Goal: Book appointment/travel/reservation

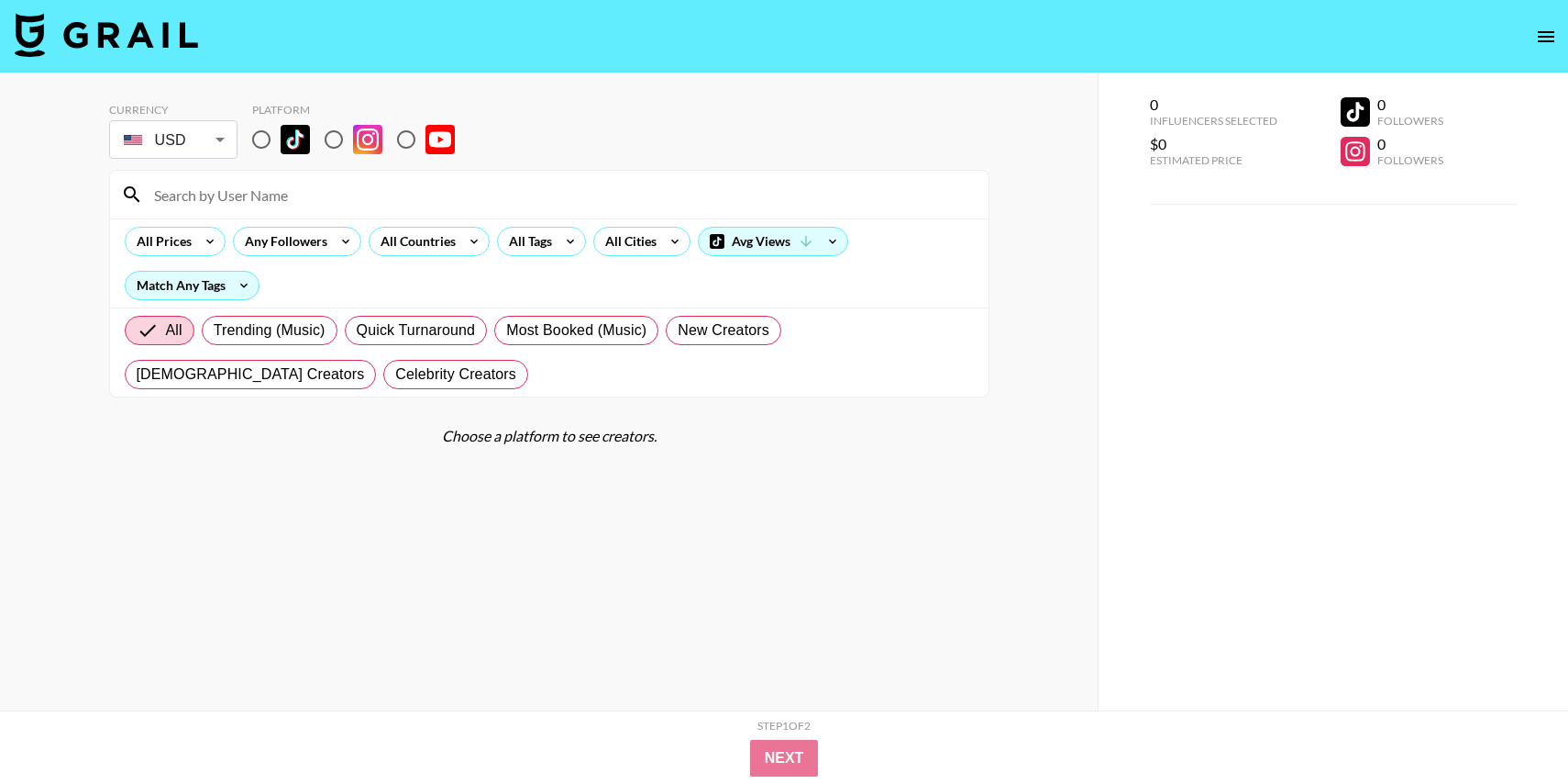
click at [162, 15] on img at bounding box center [106, 35] width 183 height 44
click at [188, 128] on body "Currency USD USD ​ Platform All Prices Any Followers All Countries All Tags All…" at bounding box center [784, 429] width 1568 height 857
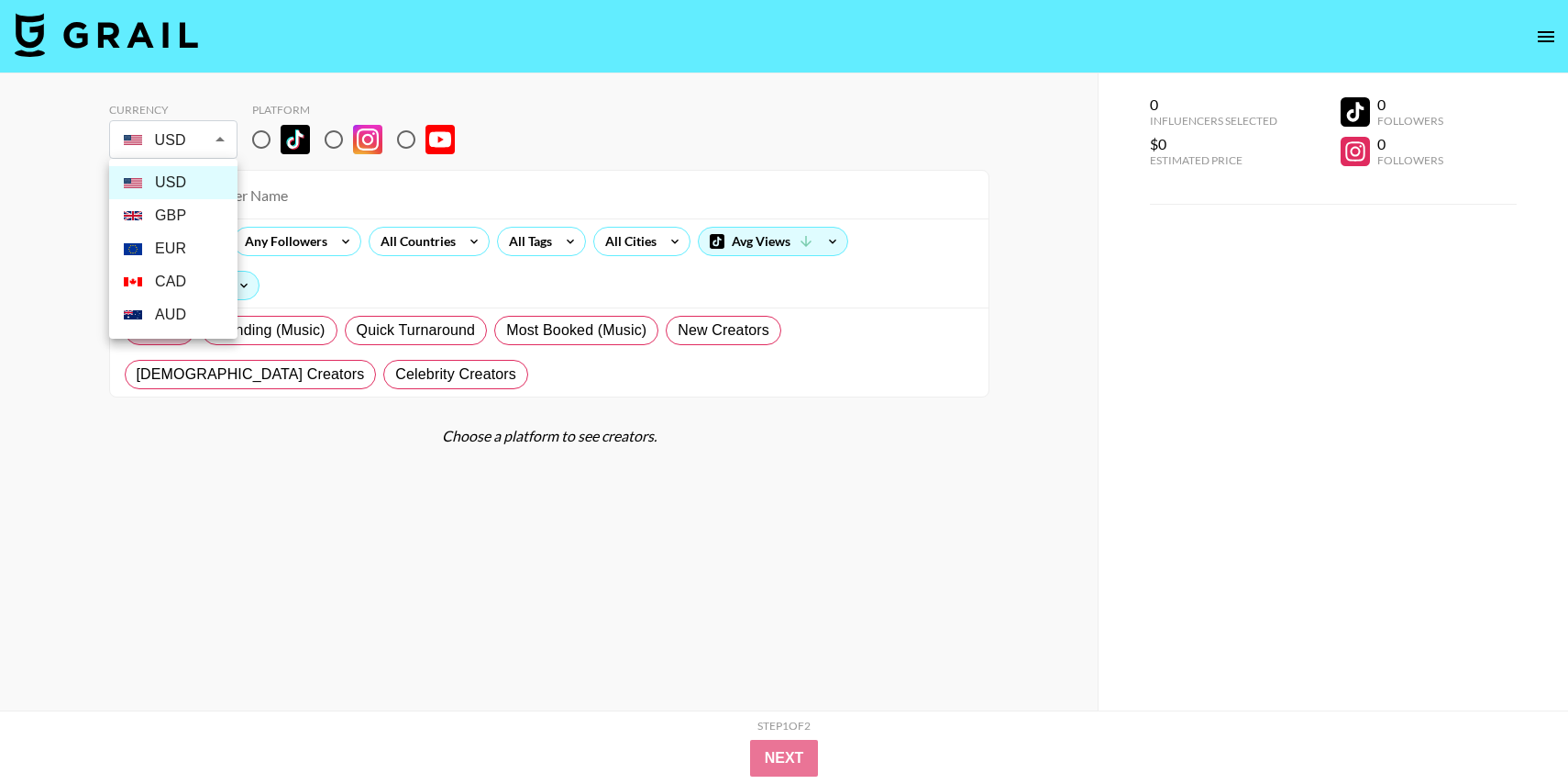
click at [944, 403] on div at bounding box center [784, 392] width 1568 height 784
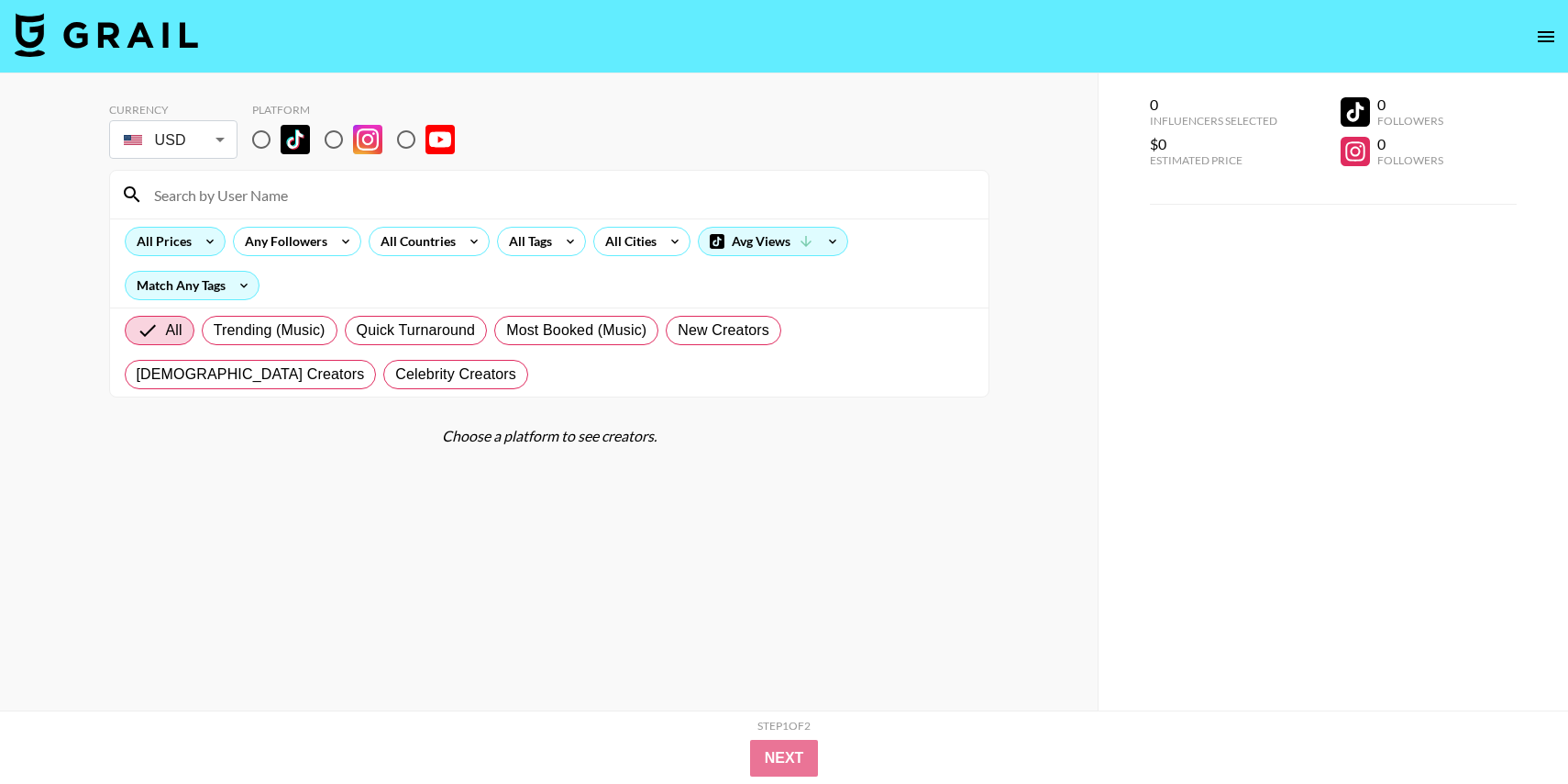
click at [198, 240] on icon at bounding box center [210, 241] width 30 height 28
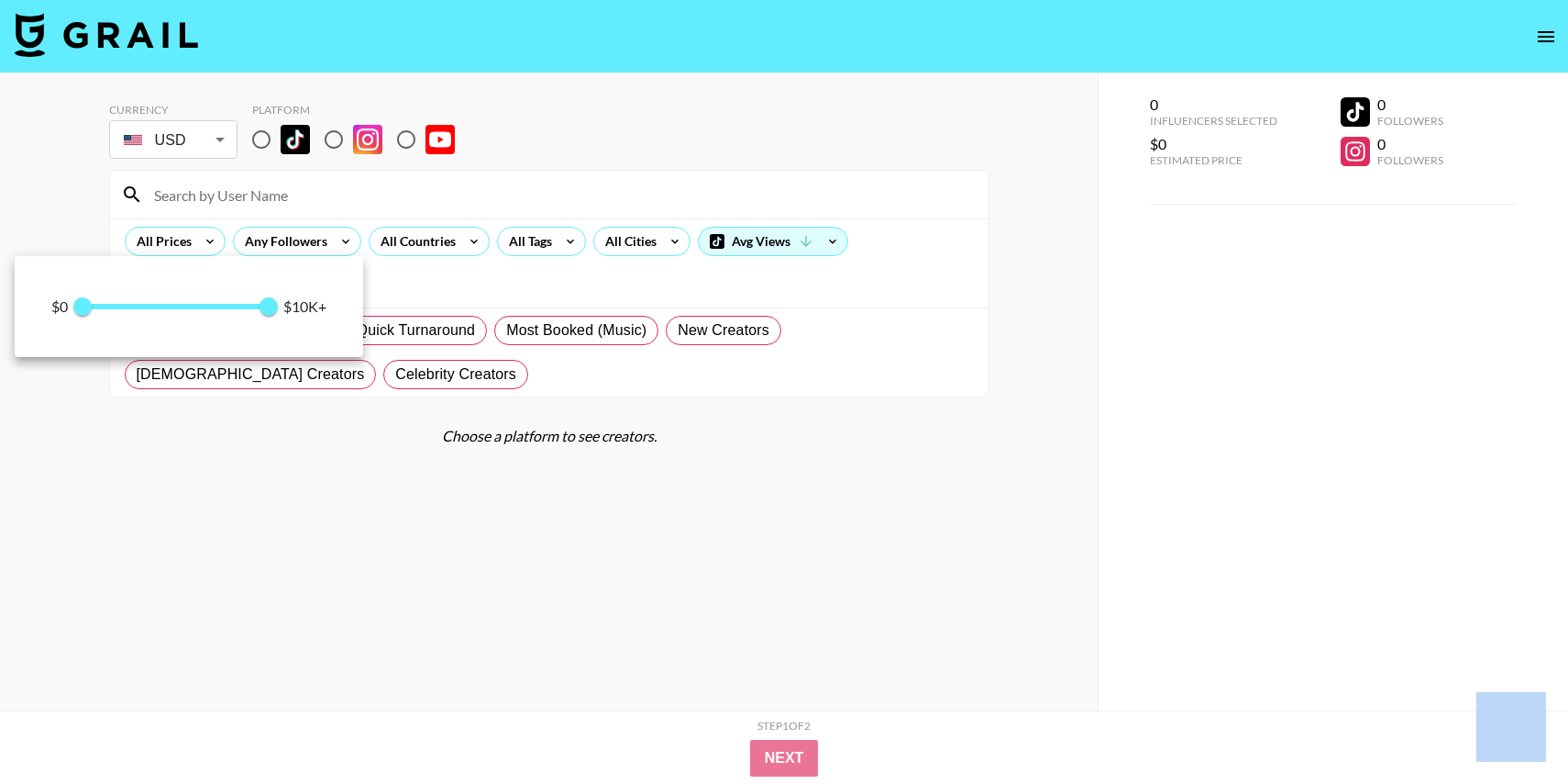
click at [198, 240] on div at bounding box center [784, 392] width 1568 height 784
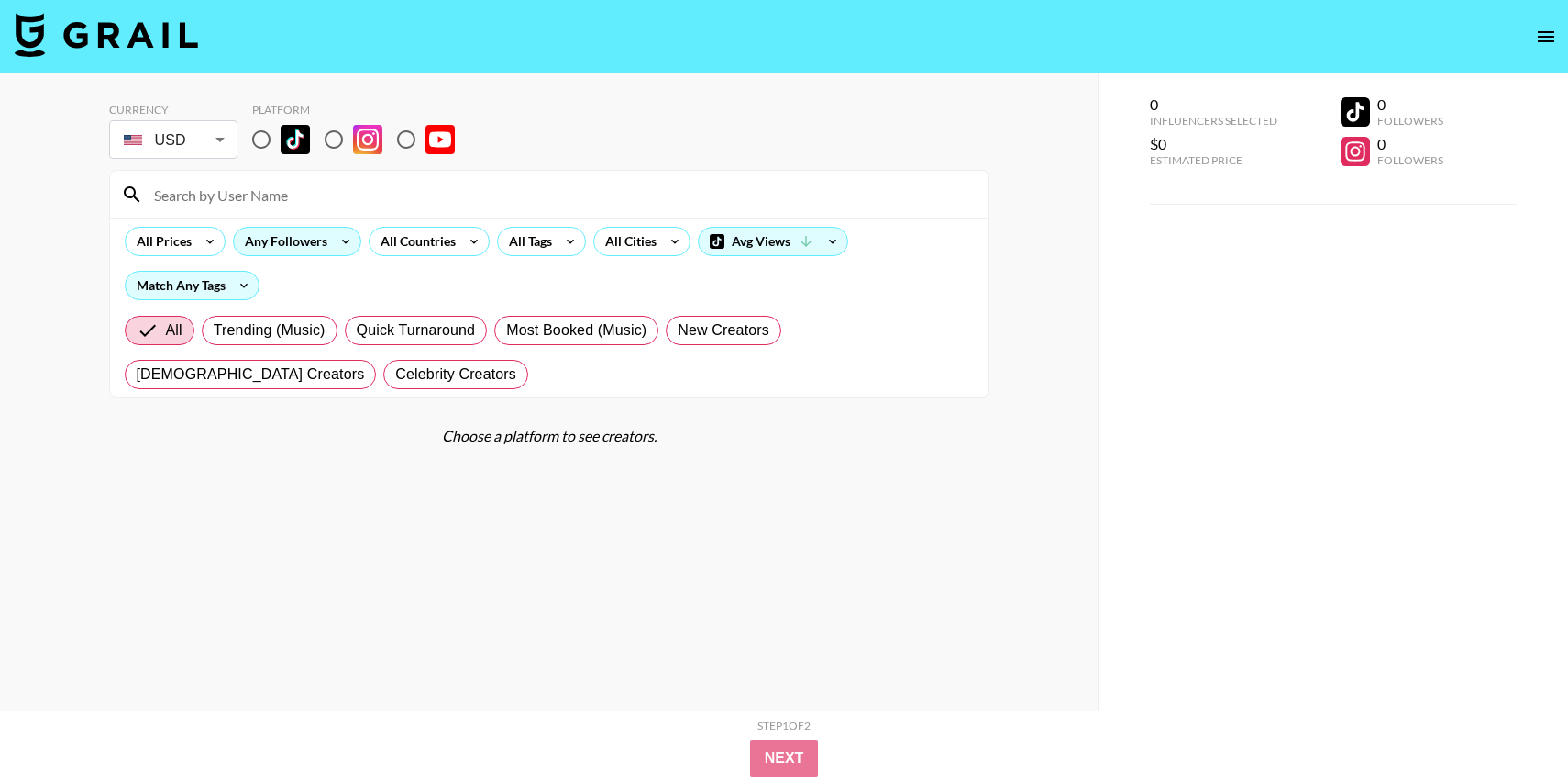
click at [284, 236] on div "Any Followers" at bounding box center [283, 241] width 97 height 28
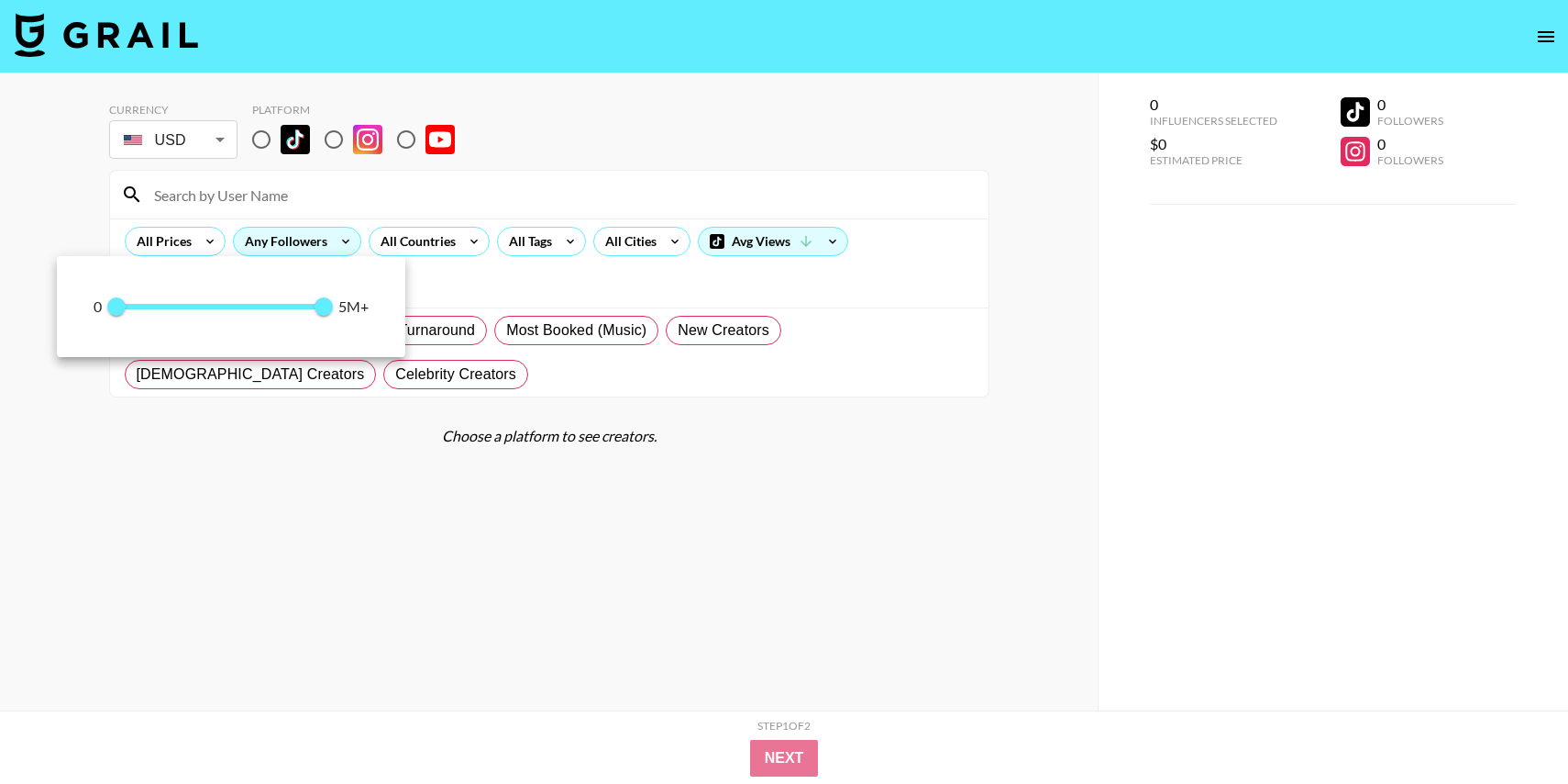
click at [284, 236] on div at bounding box center [784, 392] width 1568 height 784
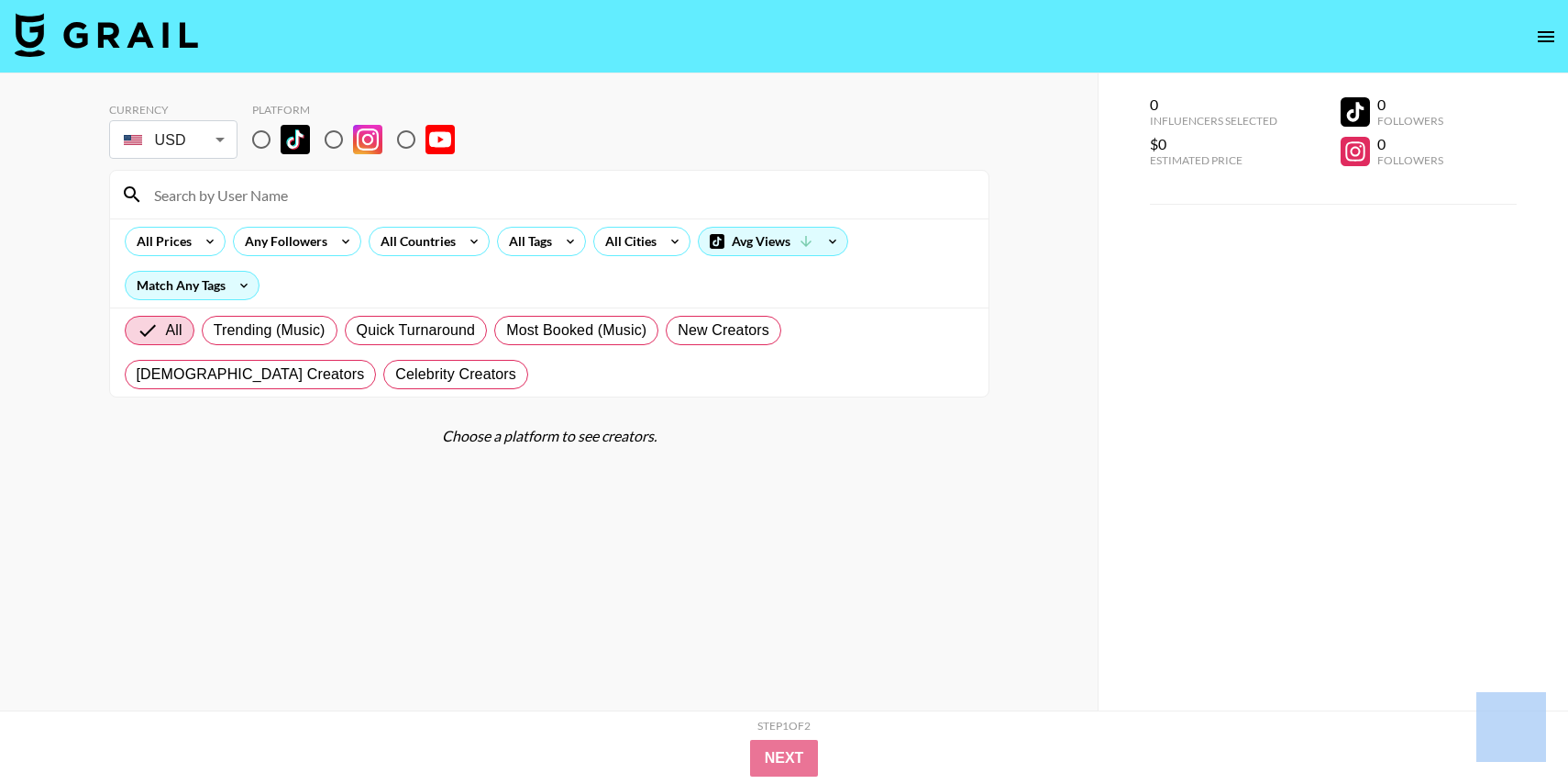
click at [400, 250] on div "All Countries" at bounding box center [415, 241] width 90 height 28
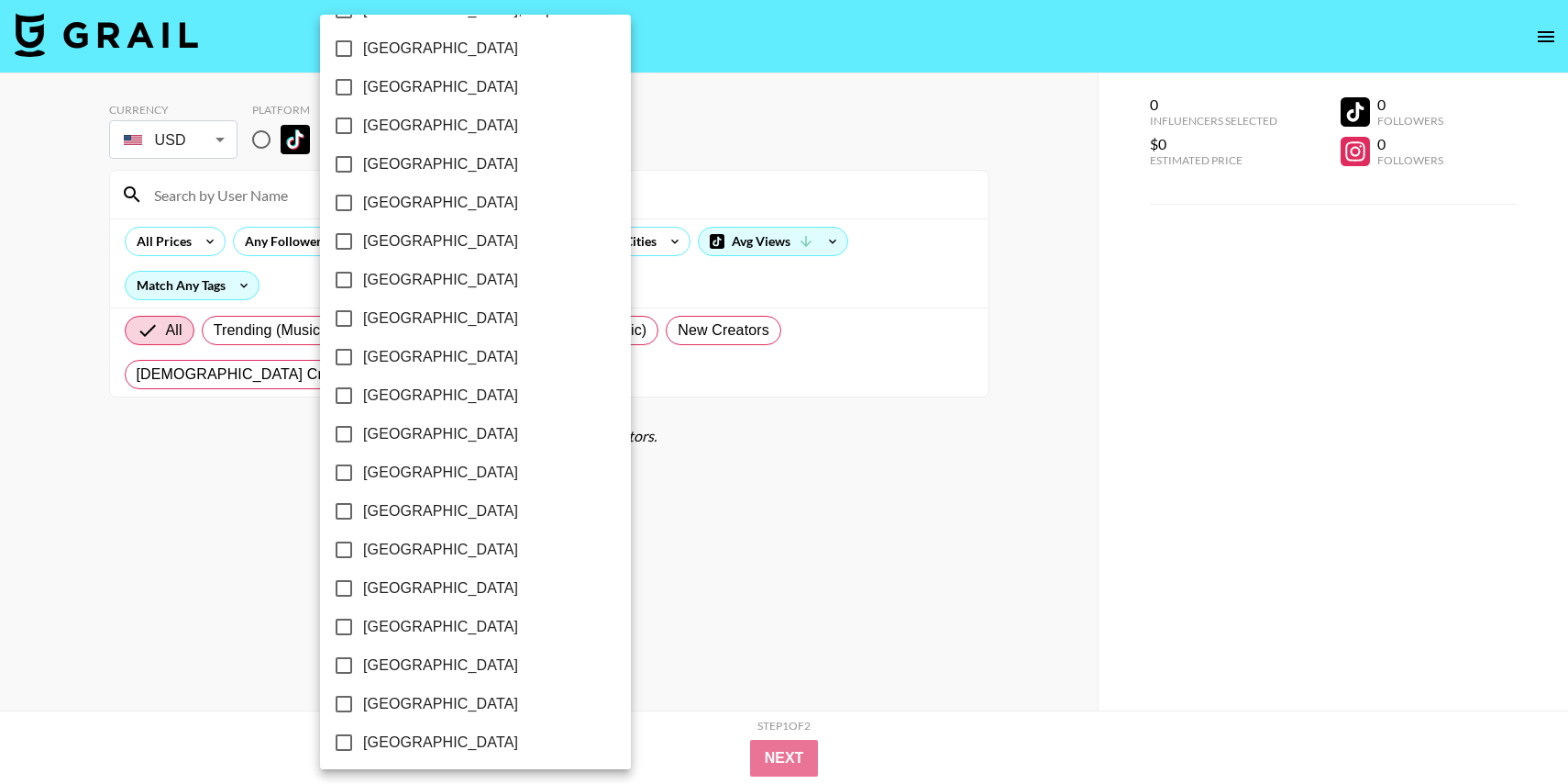
scroll to position [506, 0]
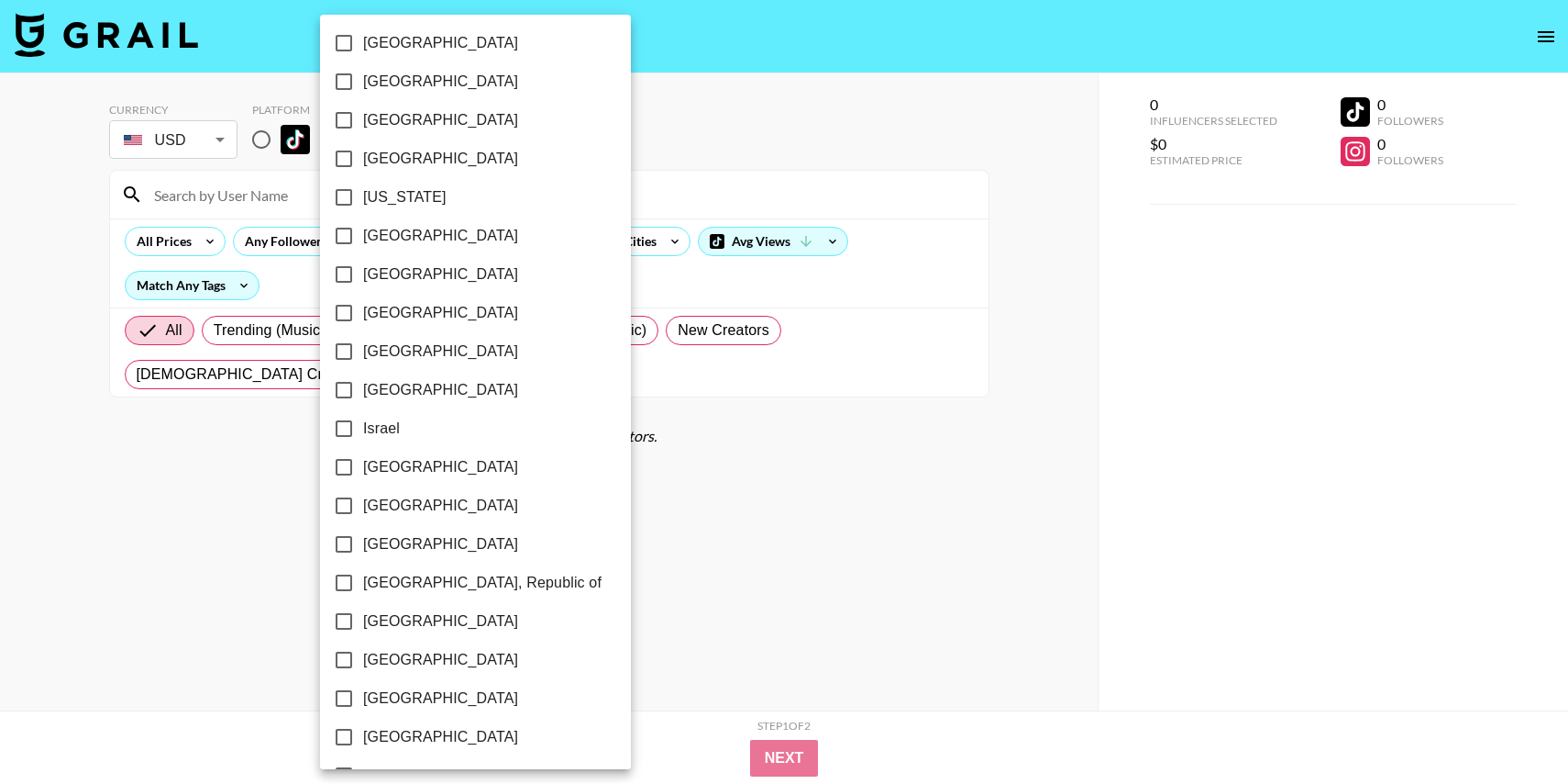
click at [832, 626] on div at bounding box center [784, 392] width 1568 height 784
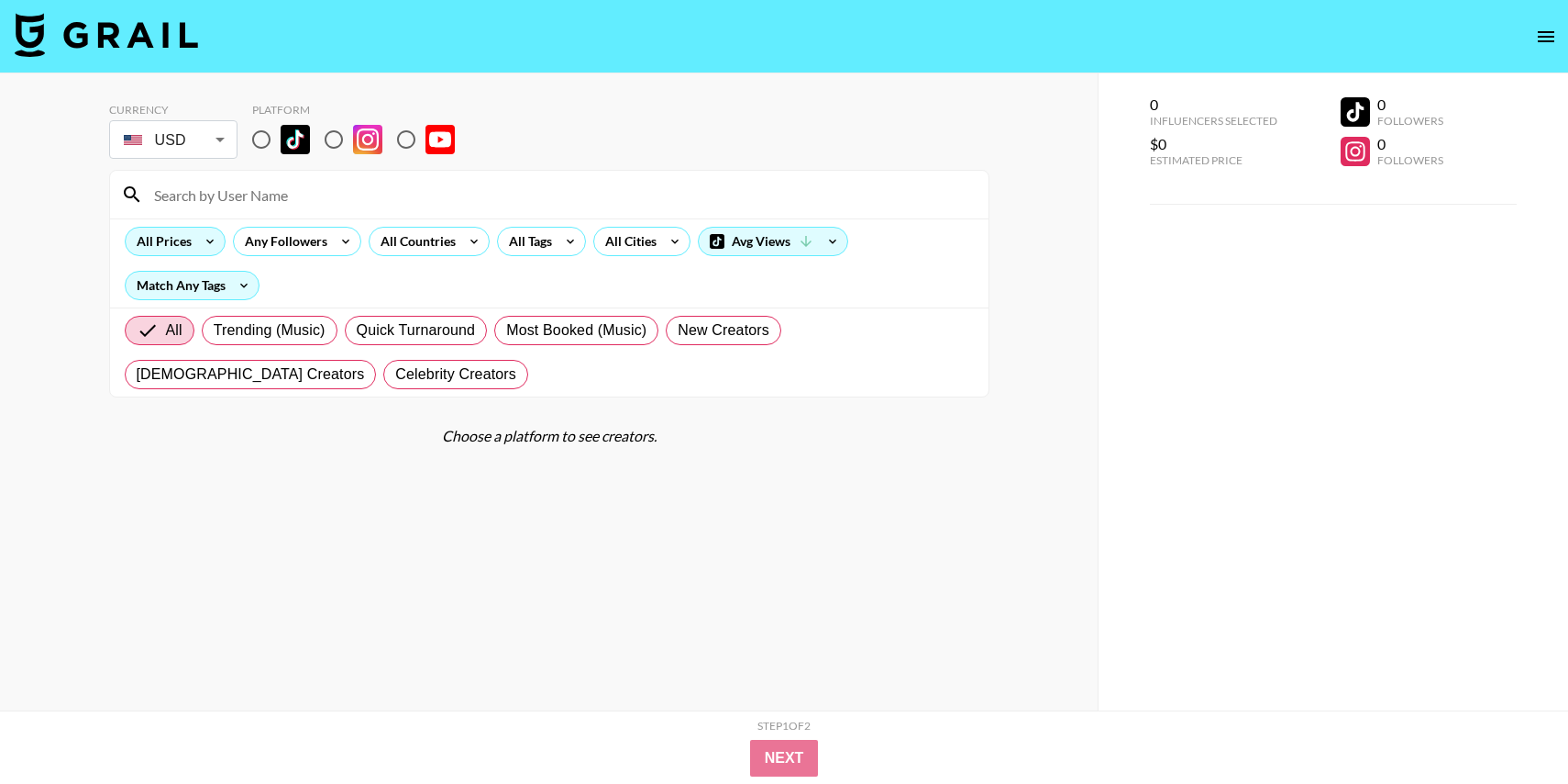
click at [163, 242] on div "All Prices" at bounding box center [161, 241] width 69 height 28
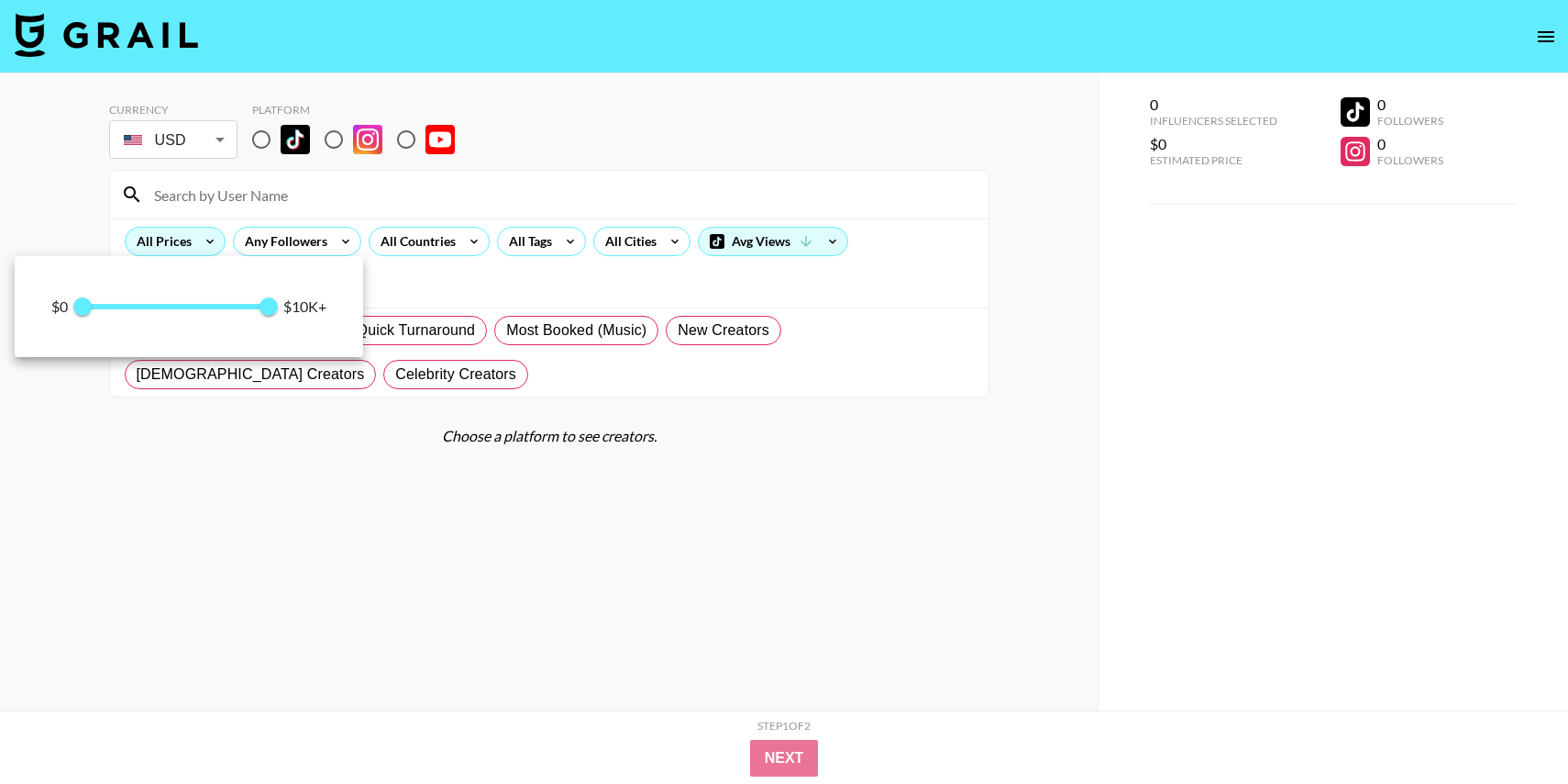
click at [163, 242] on div at bounding box center [784, 392] width 1568 height 784
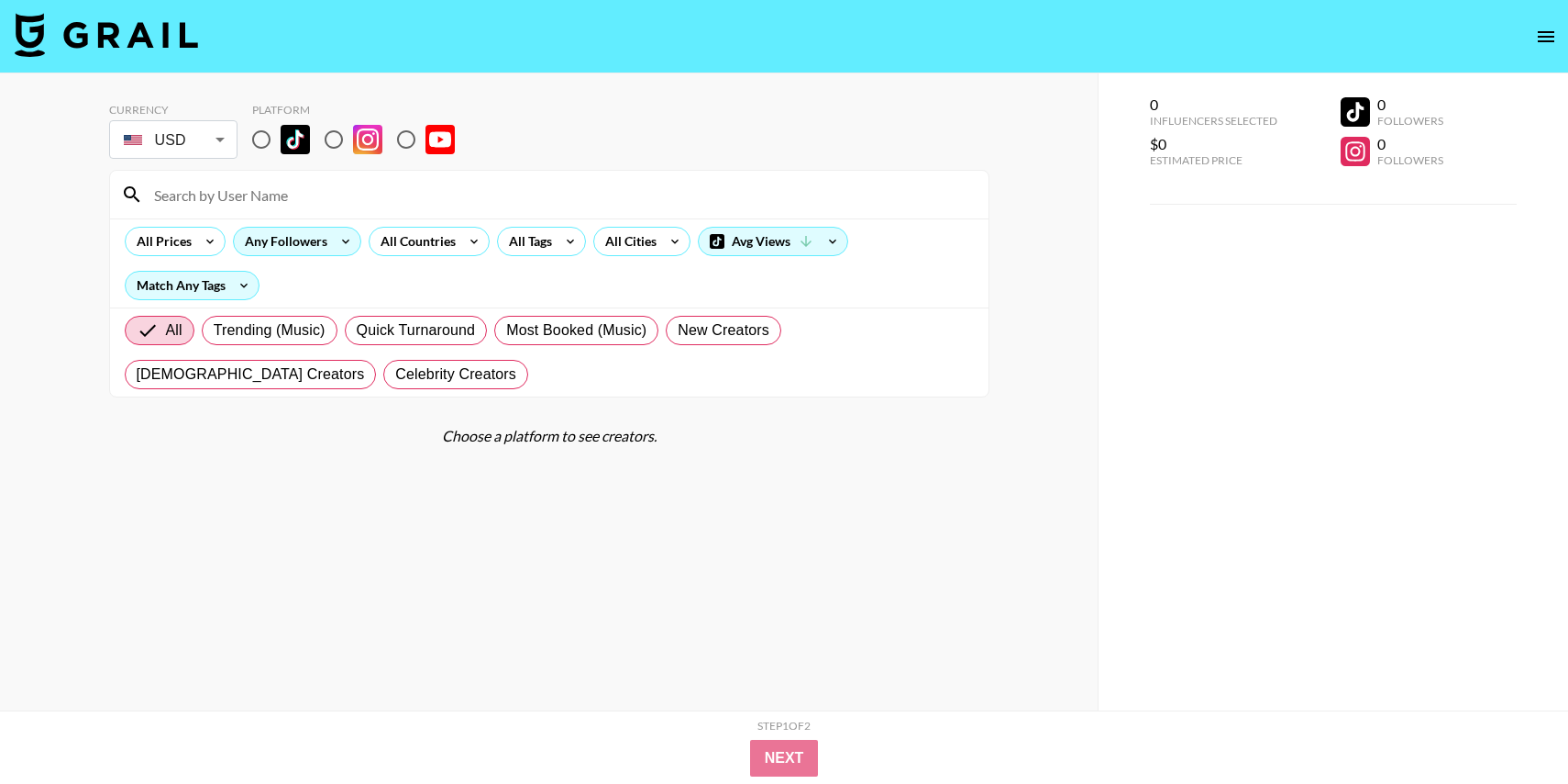
click at [310, 242] on div "Any Followers" at bounding box center [283, 241] width 97 height 28
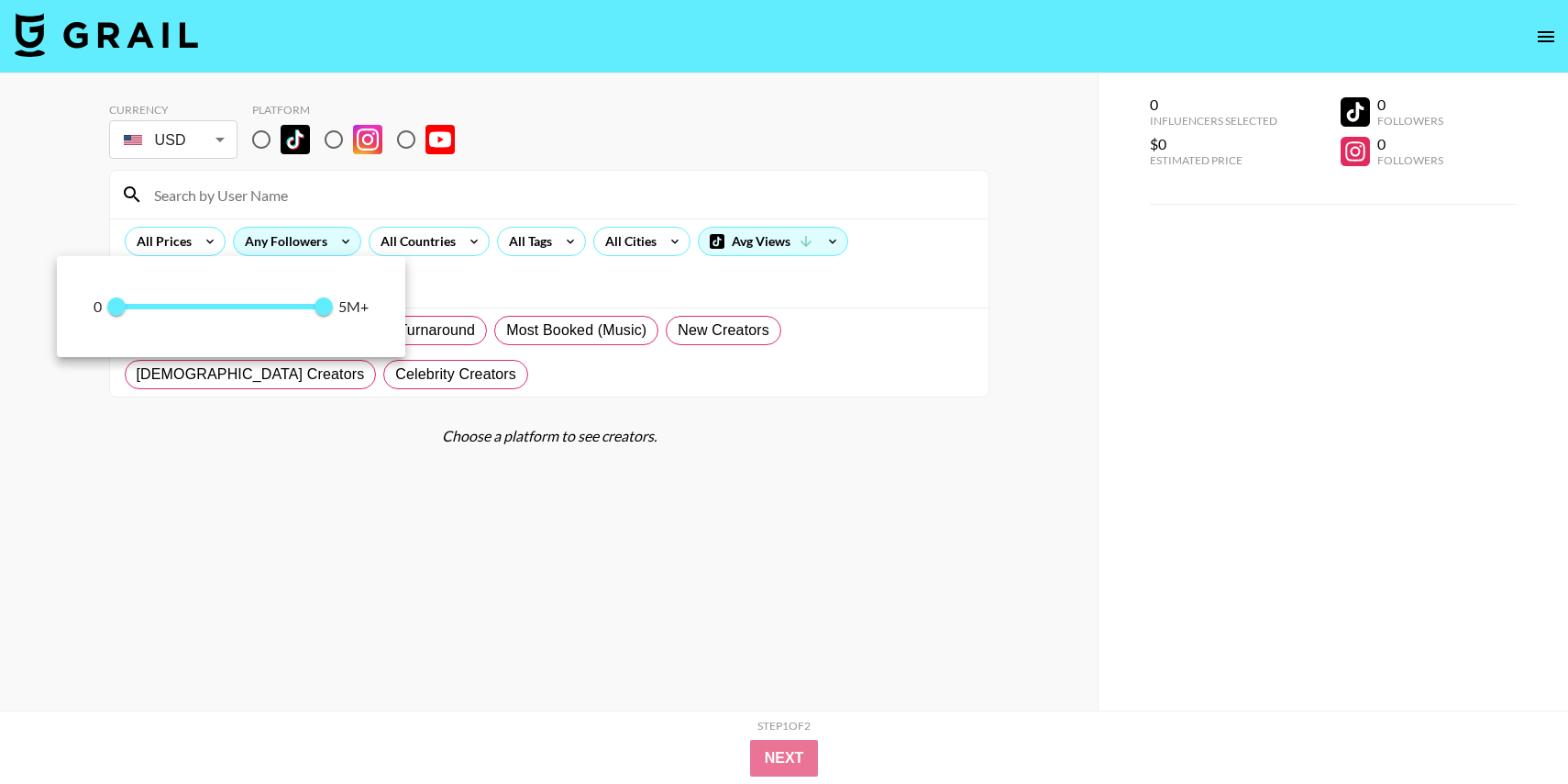
click at [310, 242] on div at bounding box center [784, 392] width 1568 height 784
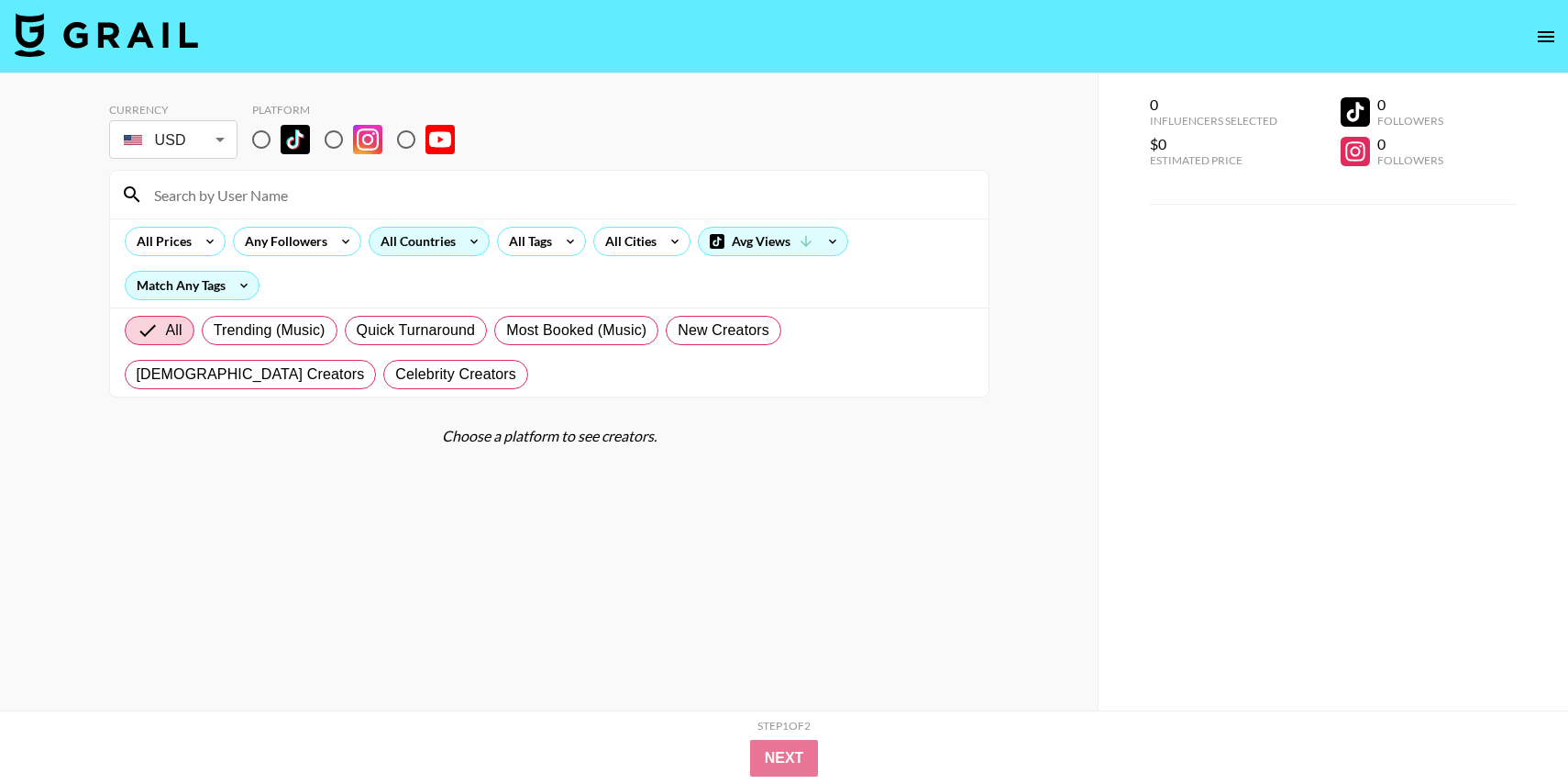
click at [398, 238] on div "All Countries" at bounding box center [415, 241] width 90 height 28
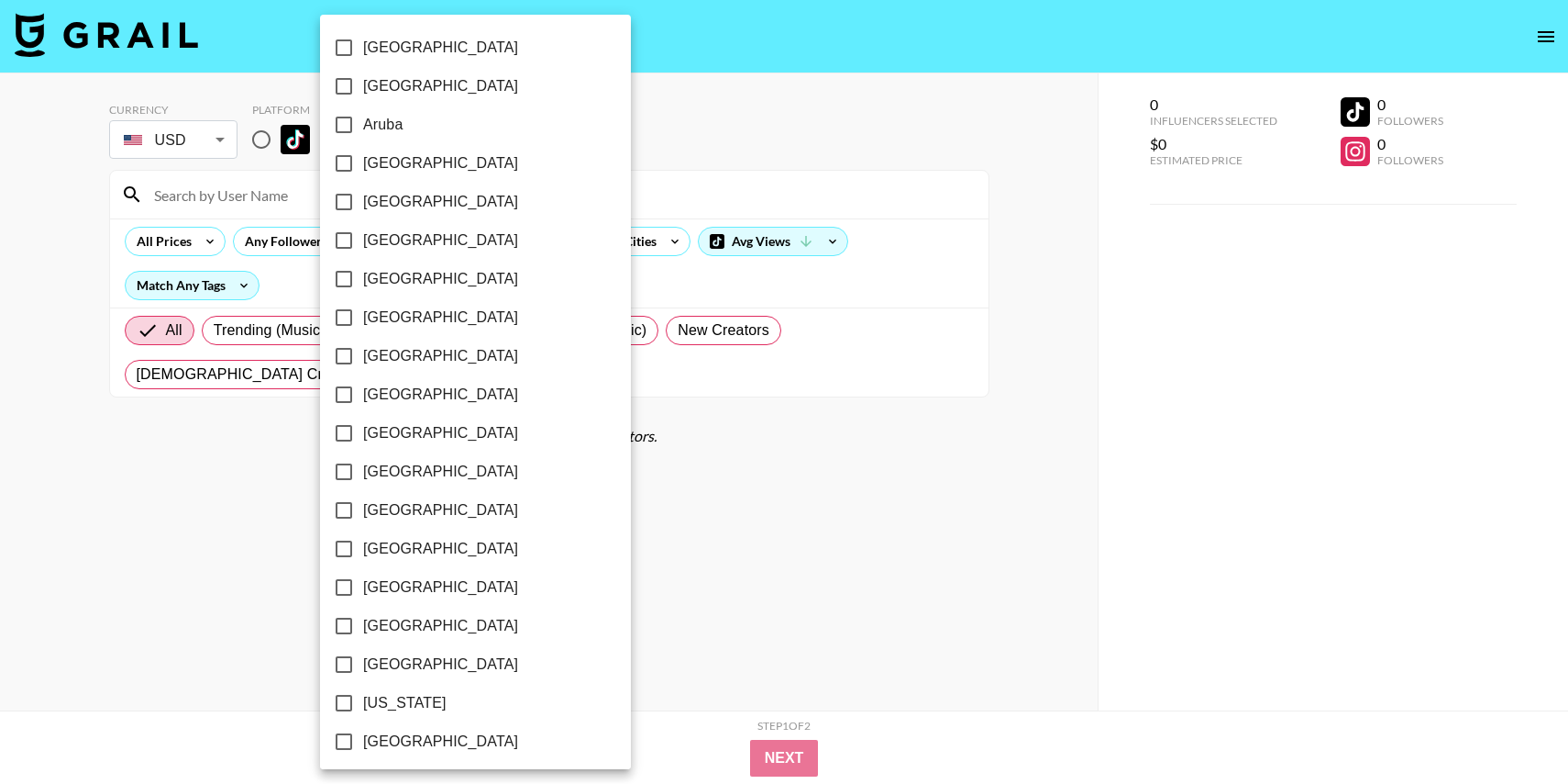
scroll to position [0, 0]
click at [580, 225] on div at bounding box center [784, 392] width 1568 height 784
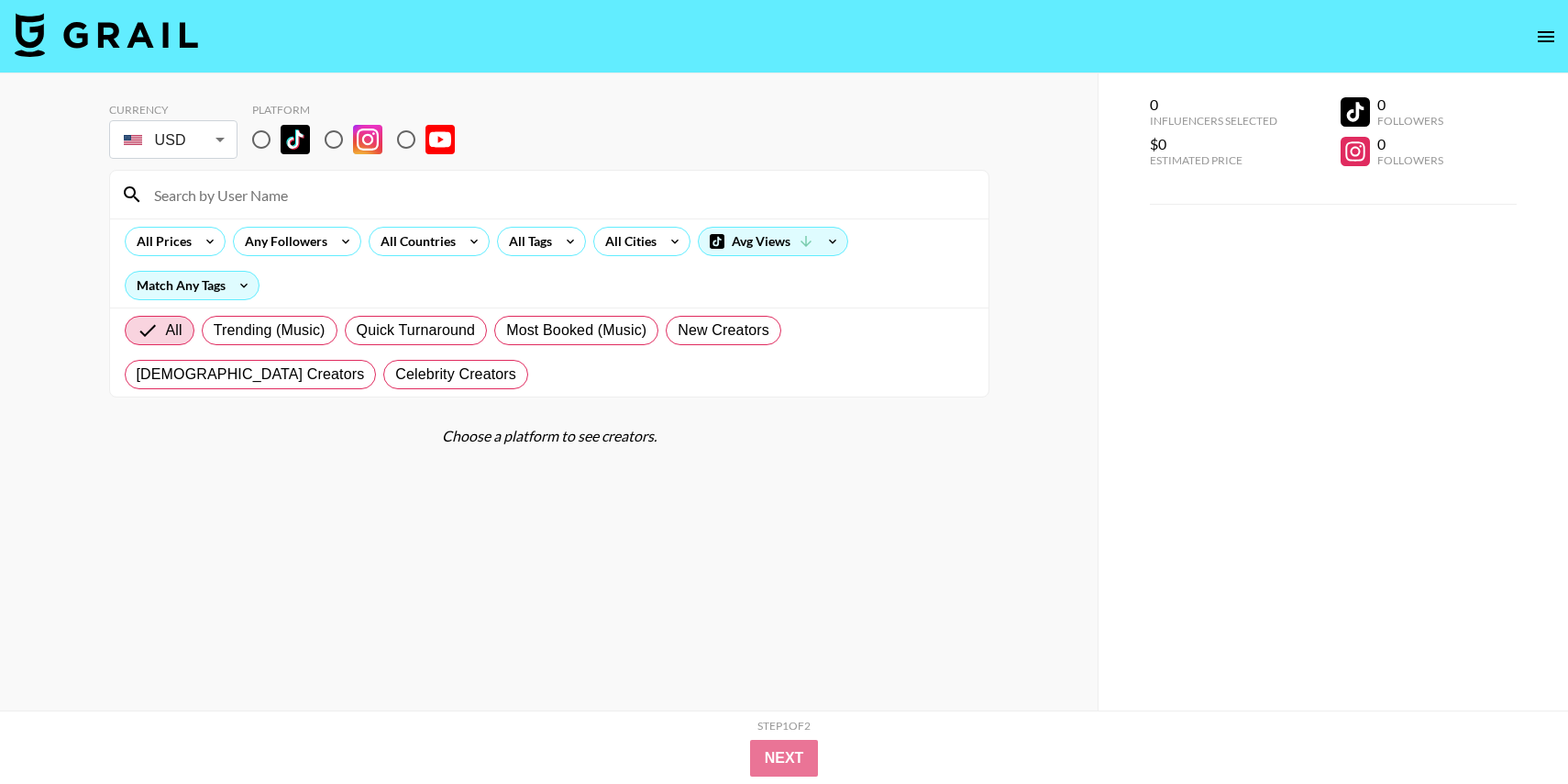
click at [558, 237] on div "[GEOGRAPHIC_DATA] [GEOGRAPHIC_DATA] [GEOGRAPHIC_DATA] [GEOGRAPHIC_DATA] [GEOGRA…" at bounding box center [784, 392] width 1568 height 784
click at [558, 237] on icon at bounding box center [570, 241] width 30 height 28
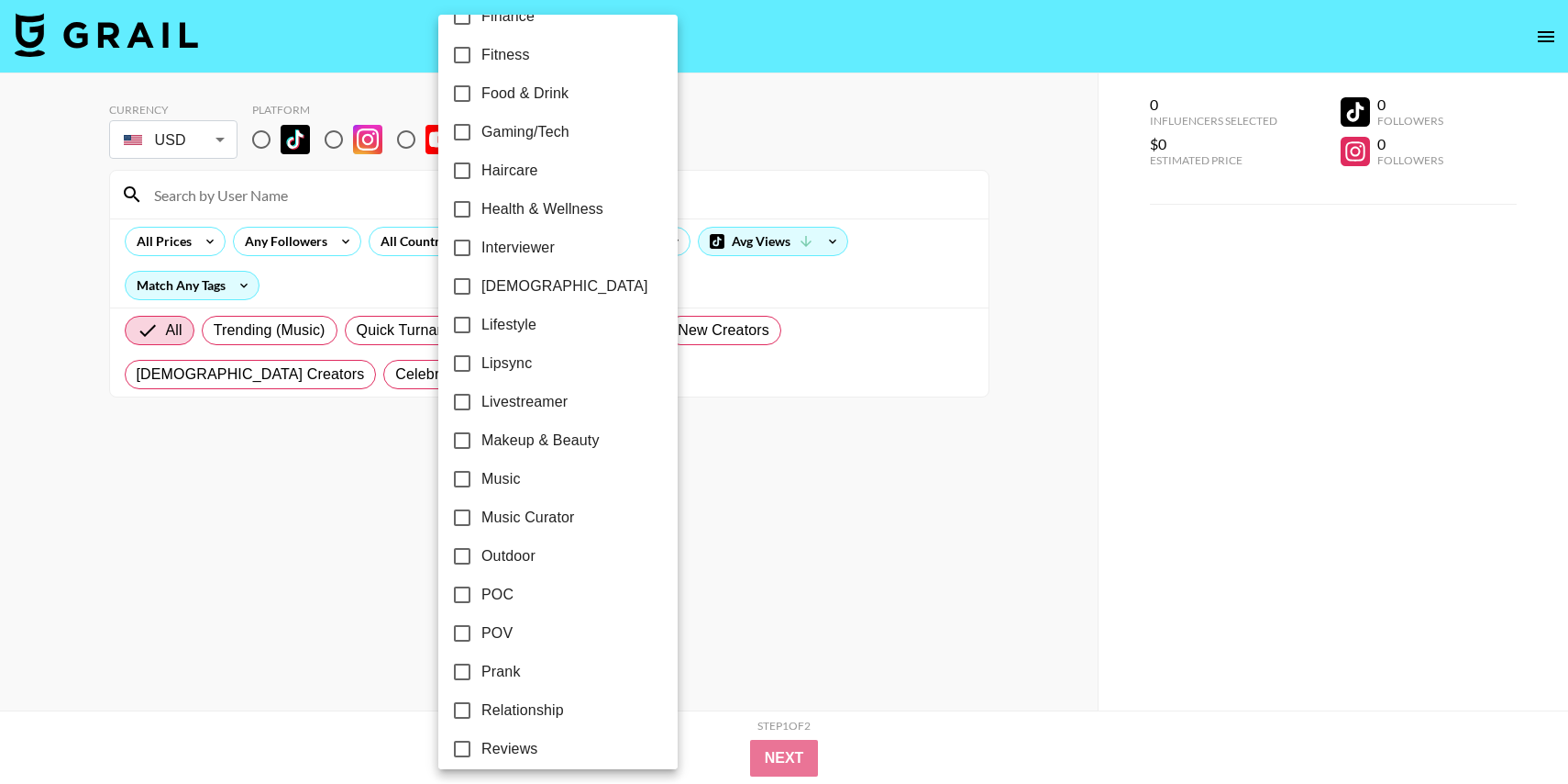
scroll to position [158, 0]
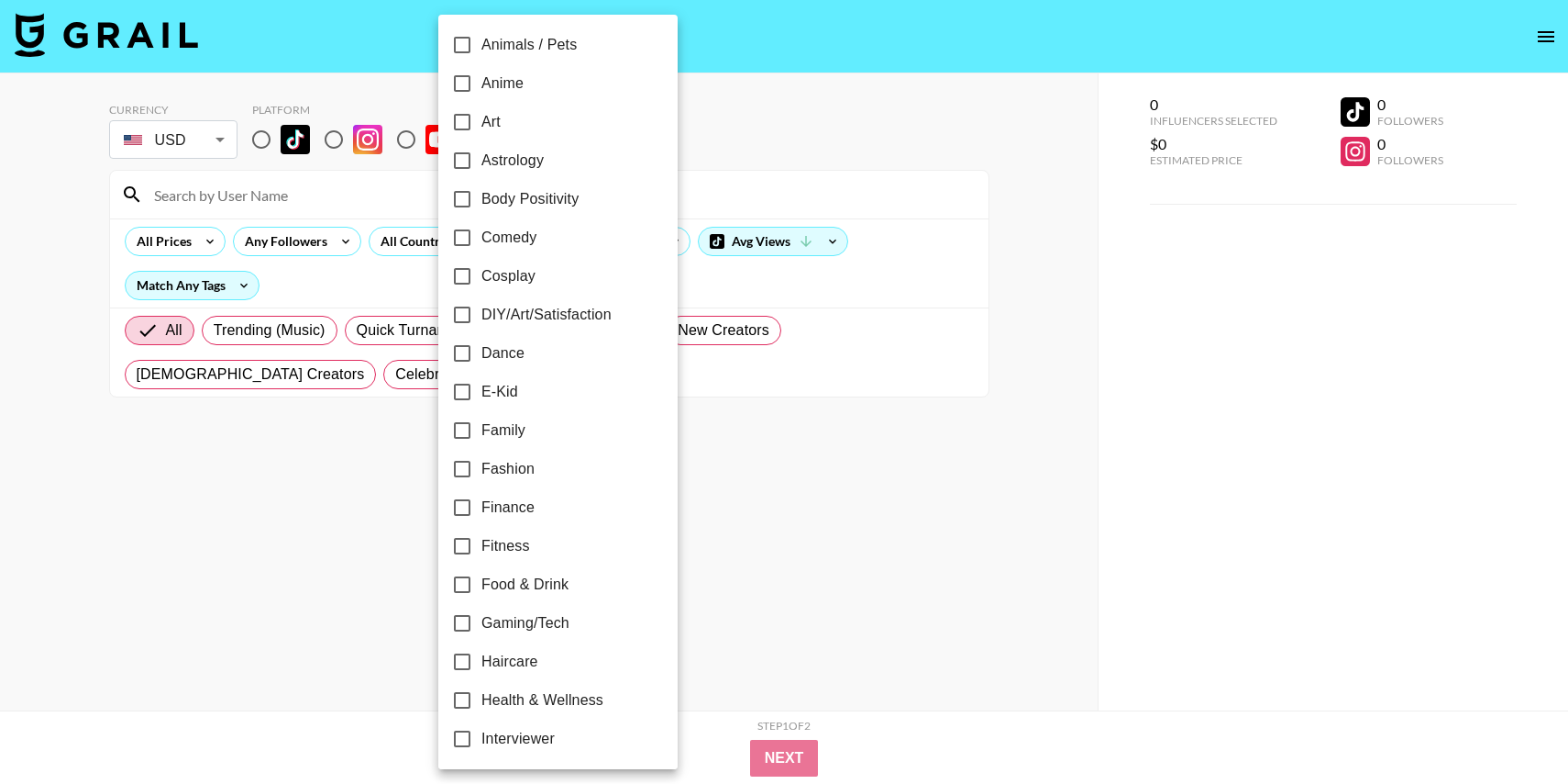
click at [686, 193] on div at bounding box center [784, 392] width 1568 height 784
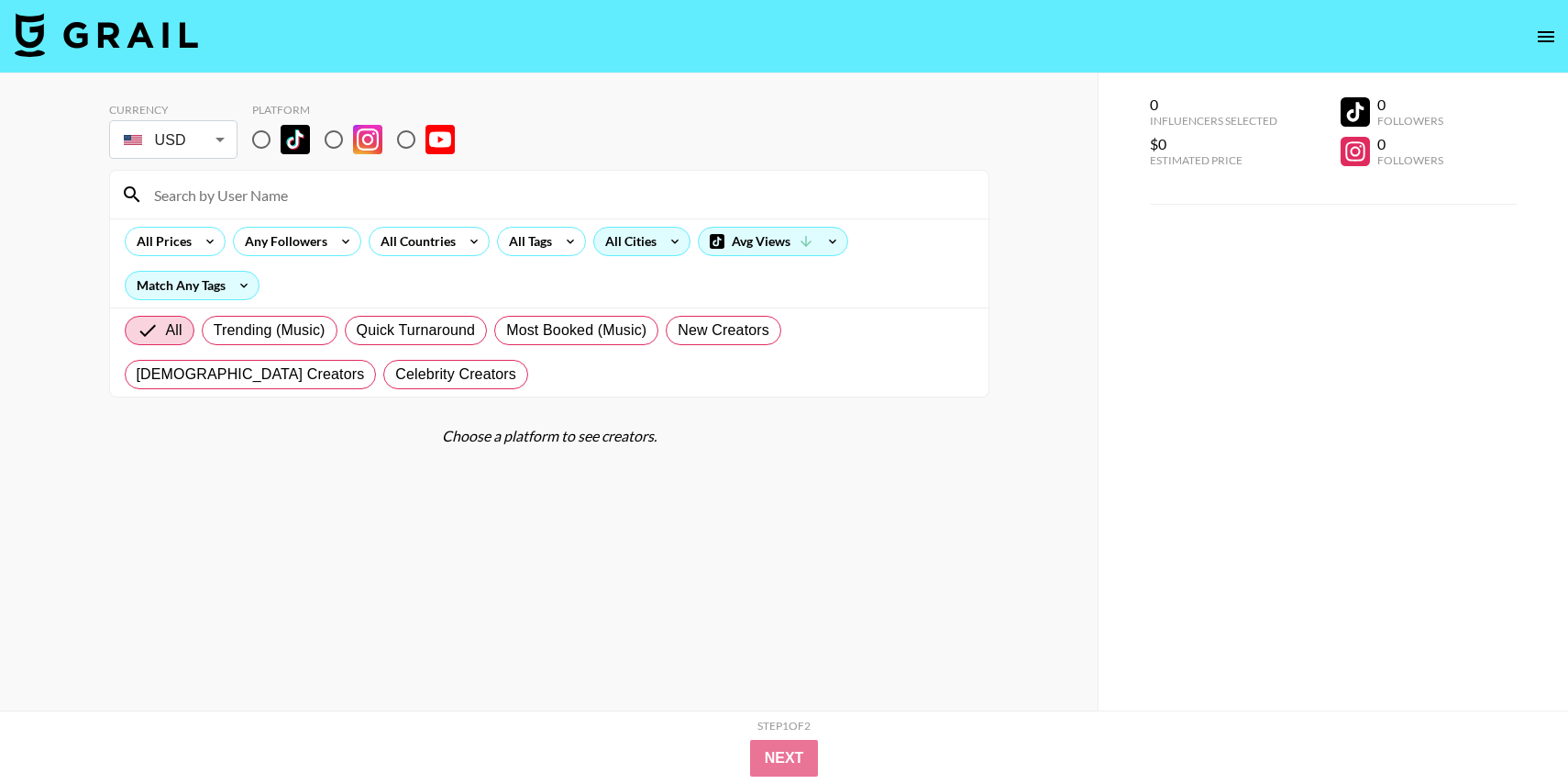
click at [644, 231] on div "All Cities" at bounding box center [627, 241] width 66 height 28
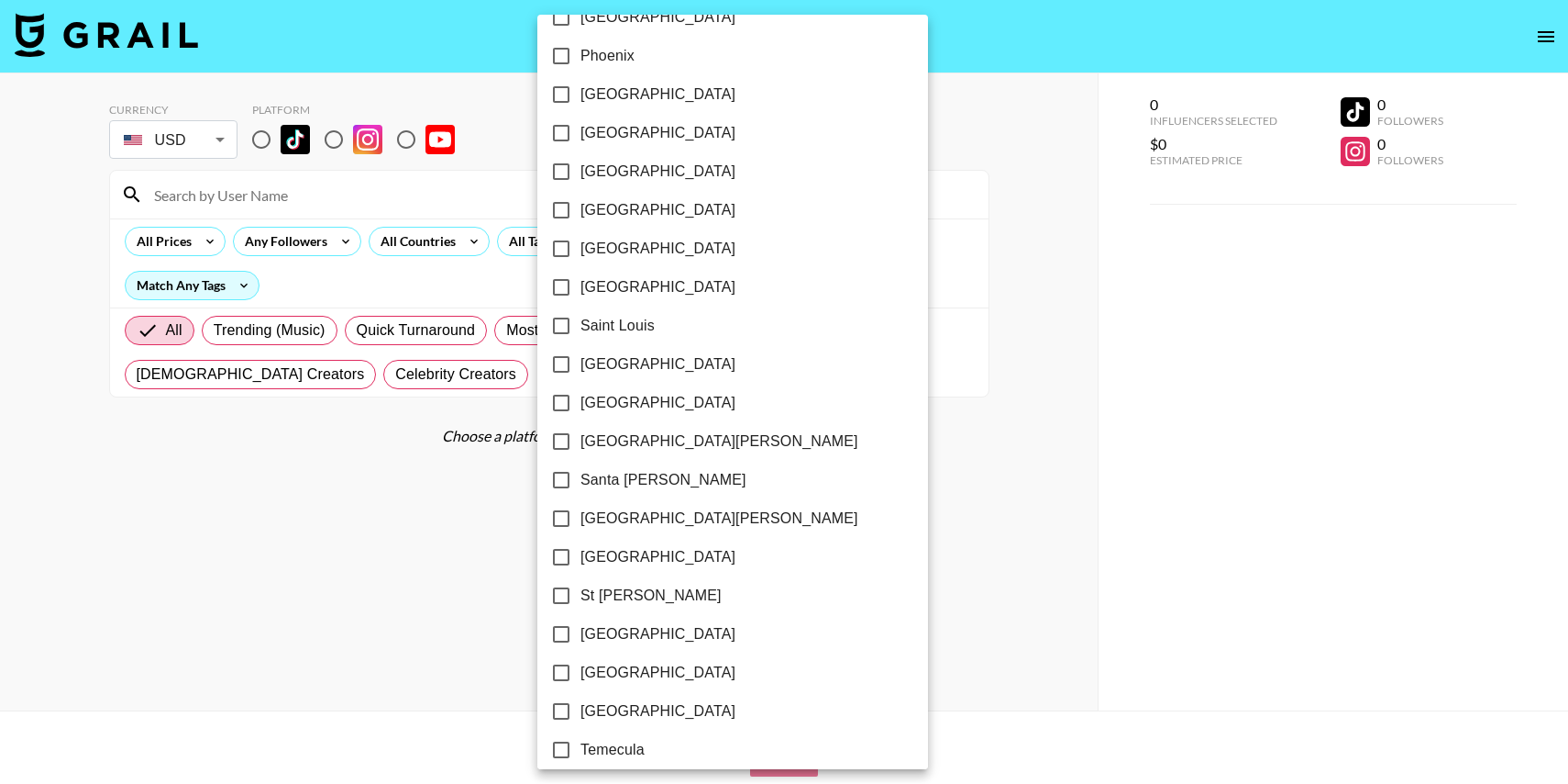
scroll to position [2550, 0]
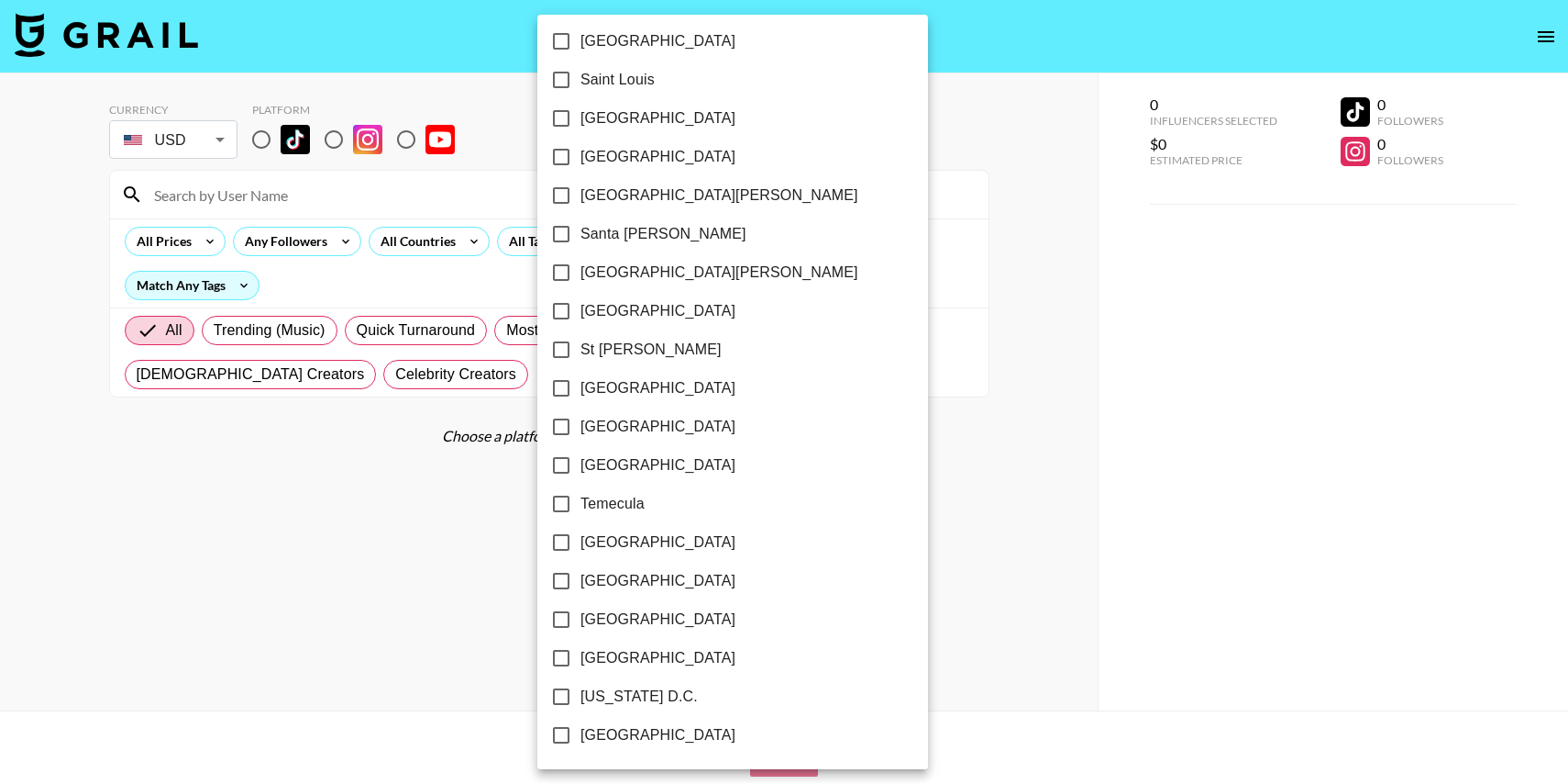
click at [854, 114] on div at bounding box center [784, 392] width 1568 height 784
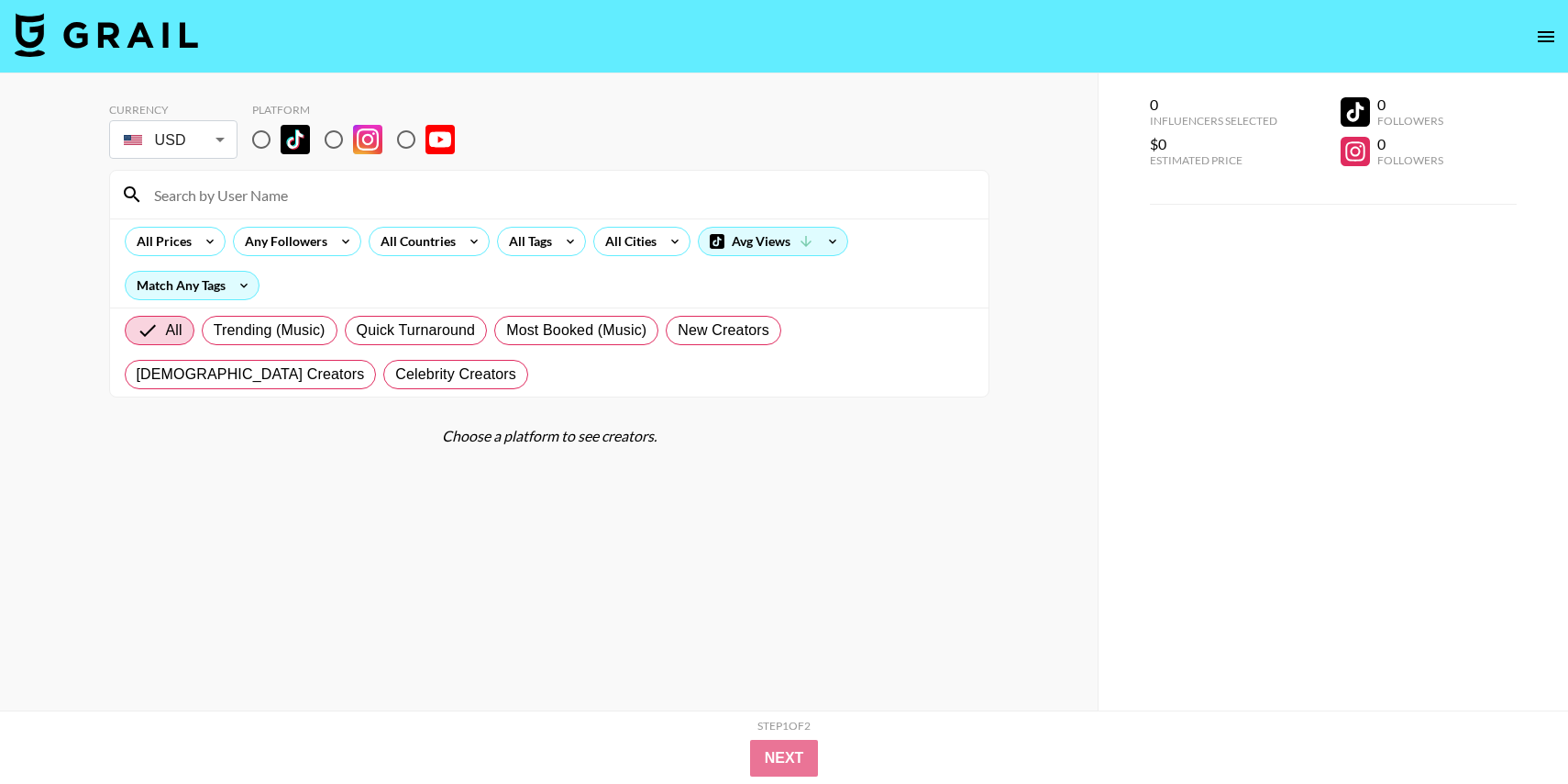
click at [784, 227] on div "Avg Views" at bounding box center [774, 241] width 149 height 28
click at [663, 142] on div at bounding box center [784, 392] width 1568 height 784
click at [242, 290] on icon at bounding box center [244, 286] width 30 height 28
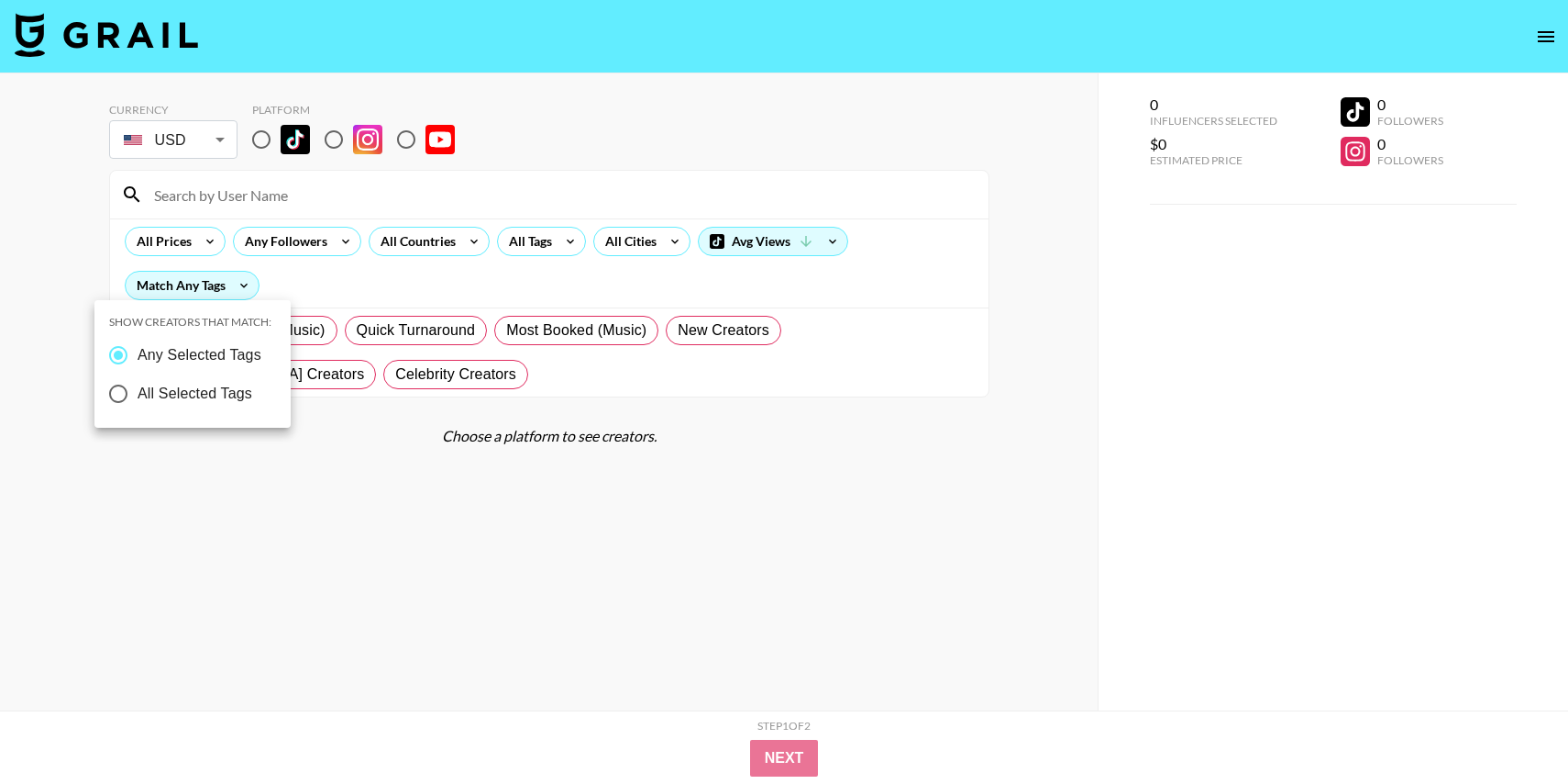
click at [299, 416] on div at bounding box center [784, 392] width 1568 height 784
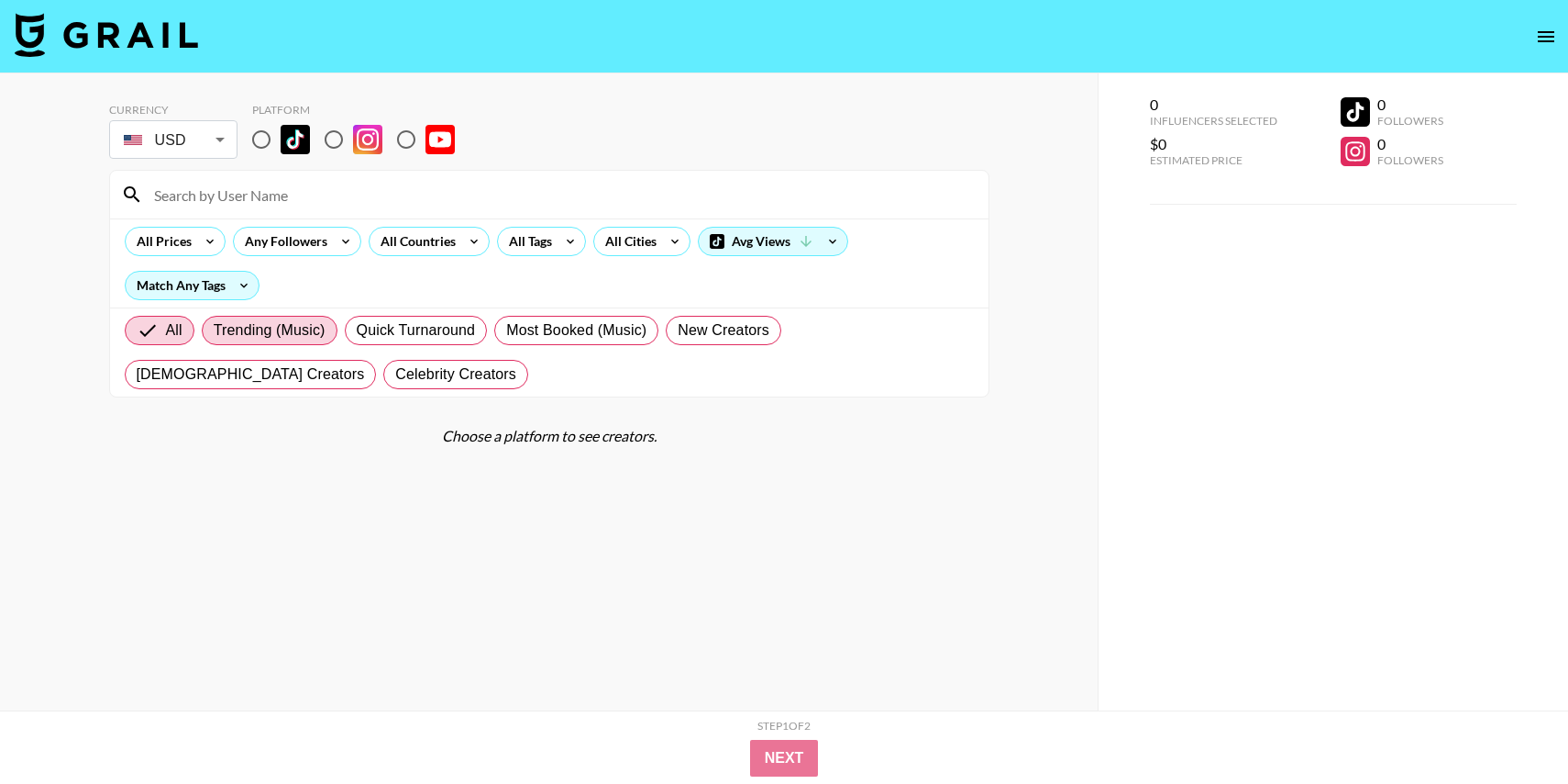
click at [278, 336] on span "Trending (Music)" at bounding box center [269, 330] width 112 height 22
click at [213, 330] on input "Trending (Music)" at bounding box center [213, 330] width 0 height 0
radio input "true"
click at [447, 336] on span "Quick Turnaround" at bounding box center [417, 330] width 119 height 22
click at [357, 330] on input "Quick Turnaround" at bounding box center [357, 330] width 0 height 0
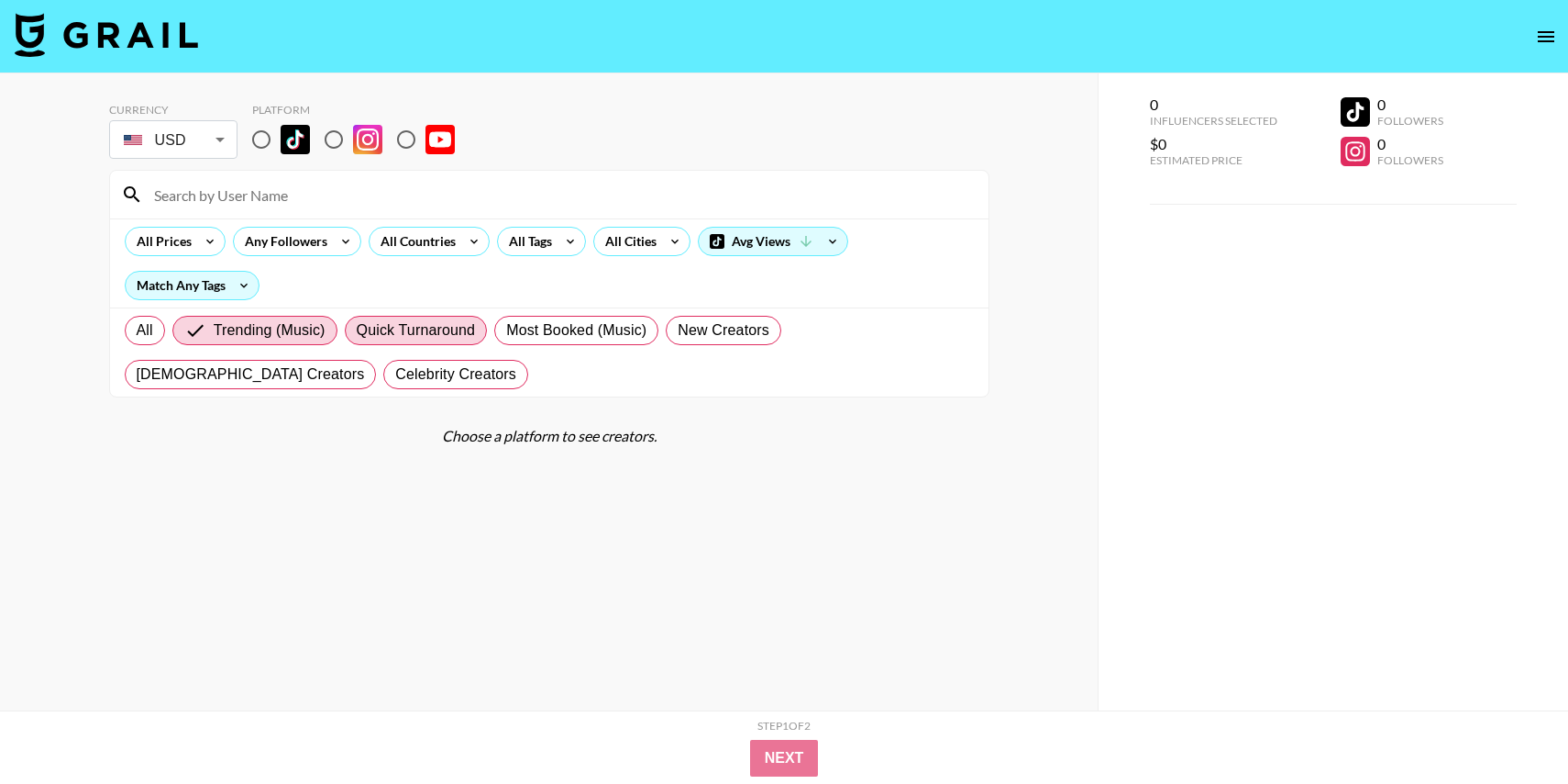
radio input "true"
click at [552, 336] on span "Most Booked (Music)" at bounding box center [575, 330] width 140 height 22
click at [506, 330] on input "Most Booked (Music)" at bounding box center [506, 330] width 0 height 0
radio input "true"
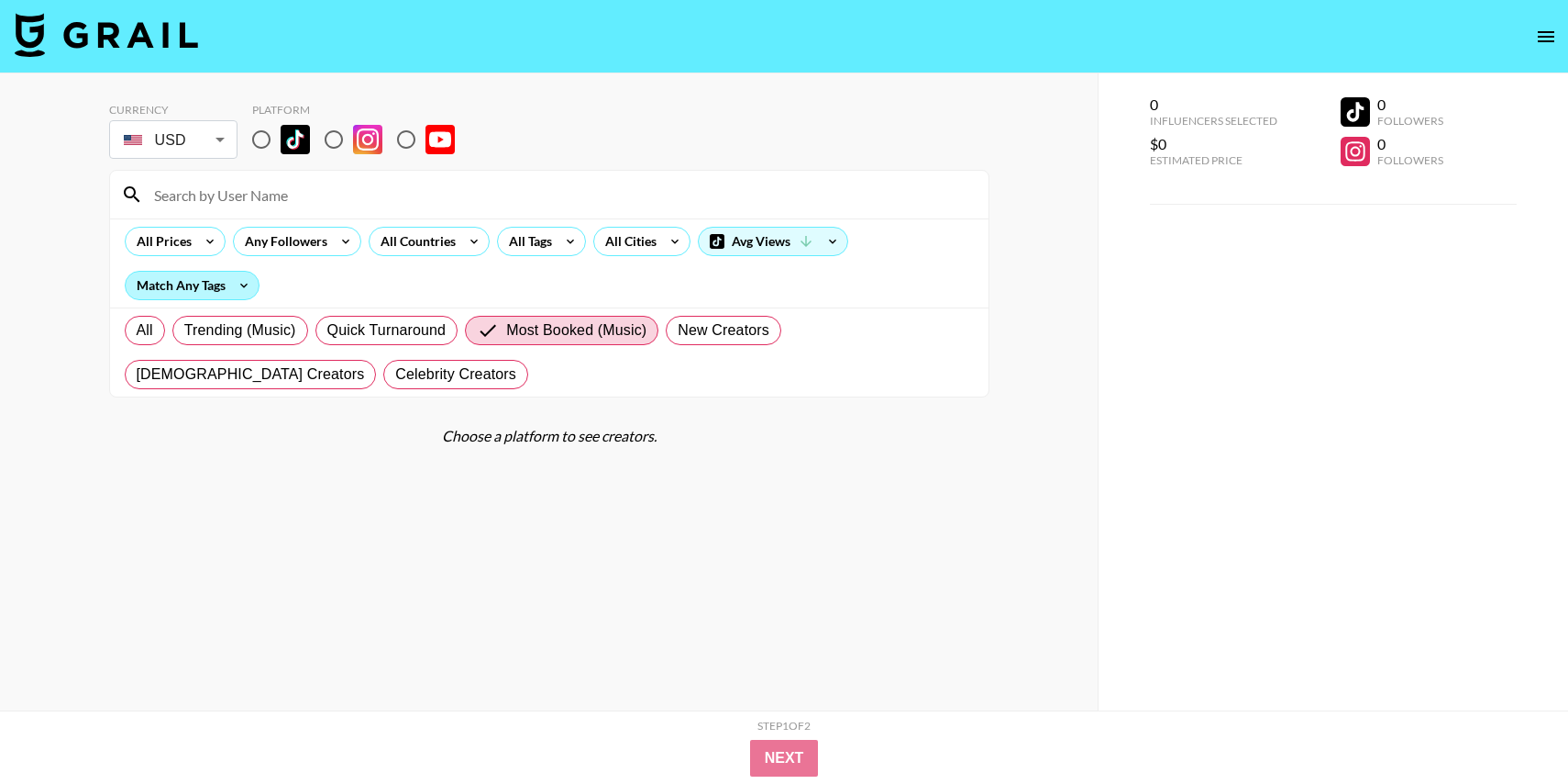
click at [215, 285] on div "Match Any Tags" at bounding box center [192, 286] width 133 height 28
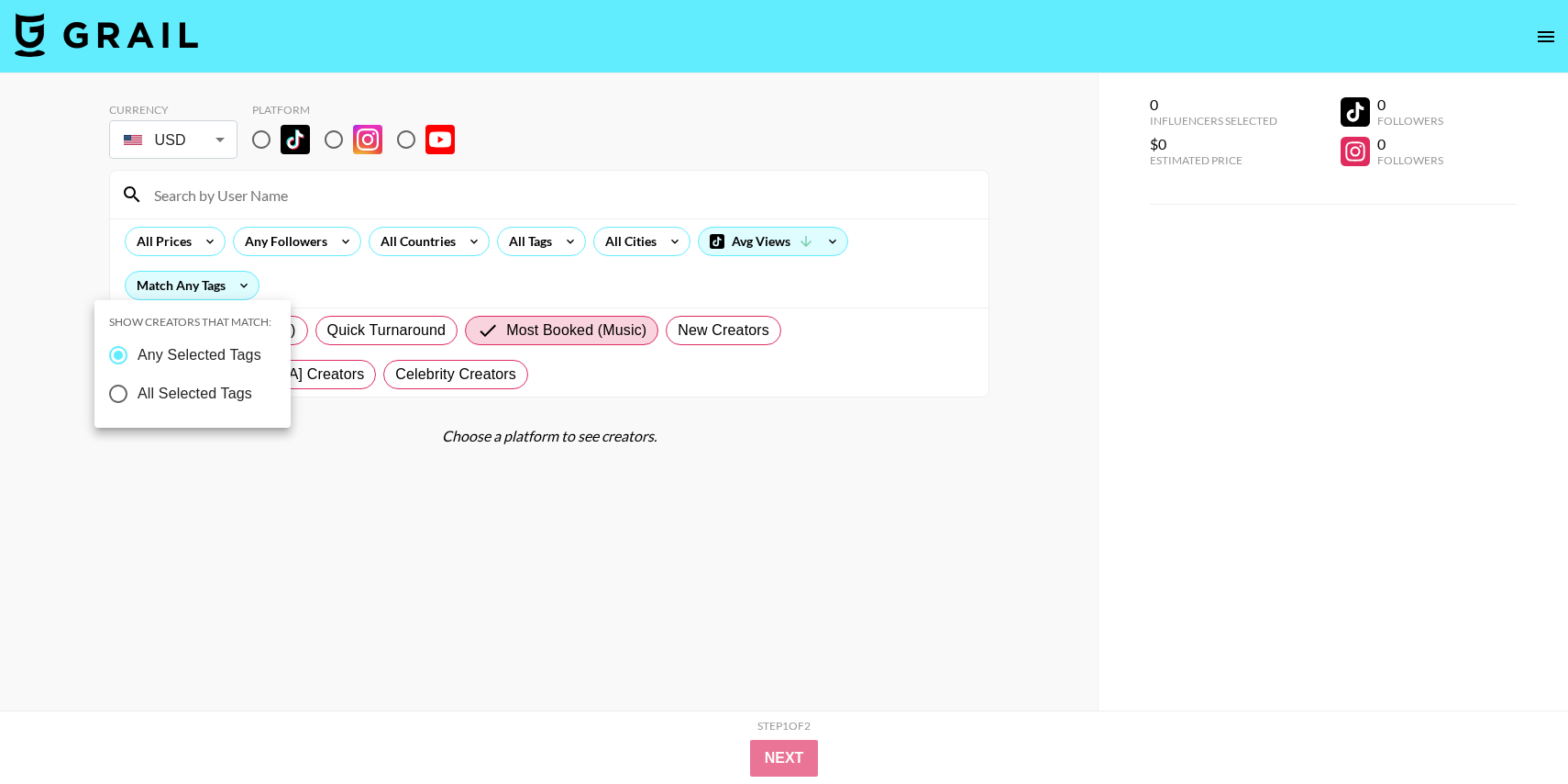
click at [189, 395] on span "All Selected Tags" at bounding box center [195, 394] width 115 height 22
click at [138, 395] on input "All Selected Tags" at bounding box center [118, 393] width 39 height 39
radio input "true"
radio input "false"
click at [445, 393] on div at bounding box center [784, 392] width 1568 height 784
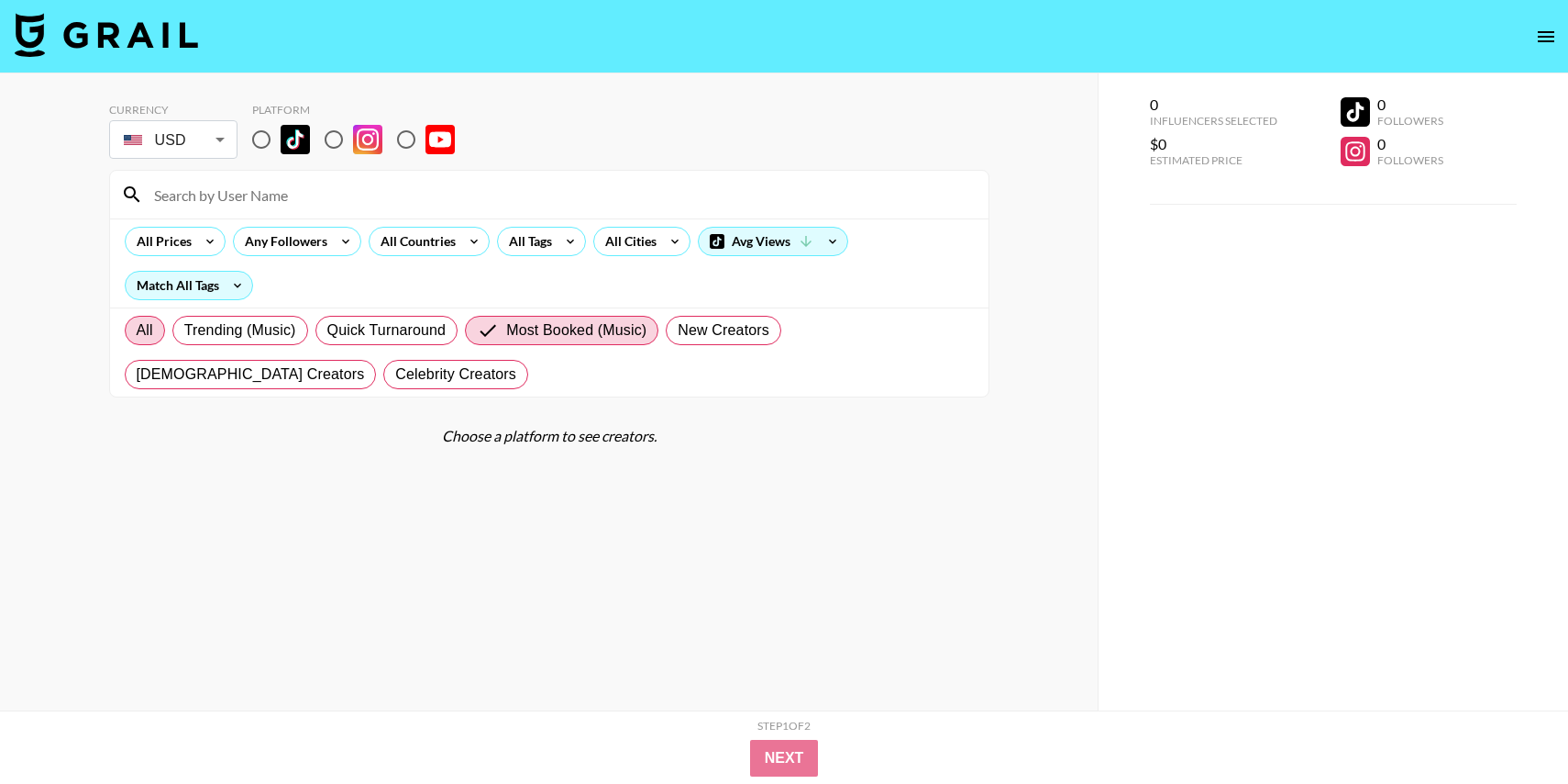
click at [138, 326] on span "All" at bounding box center [145, 330] width 17 height 22
click at [137, 330] on input "All" at bounding box center [137, 330] width 0 height 0
radio input "true"
click at [264, 140] on input "radio" at bounding box center [261, 139] width 39 height 39
radio input "true"
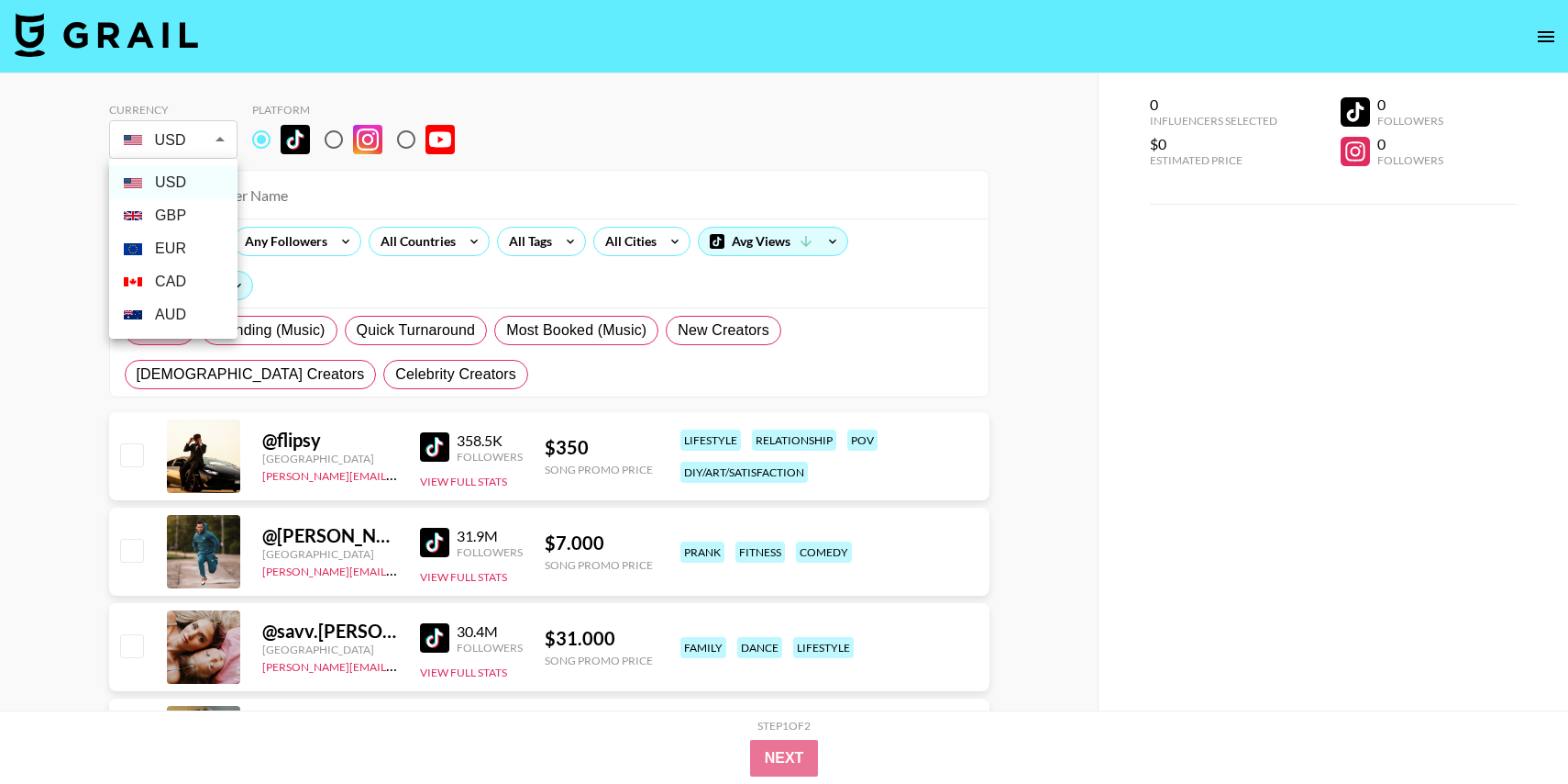
click at [346, 138] on div at bounding box center [784, 392] width 1568 height 784
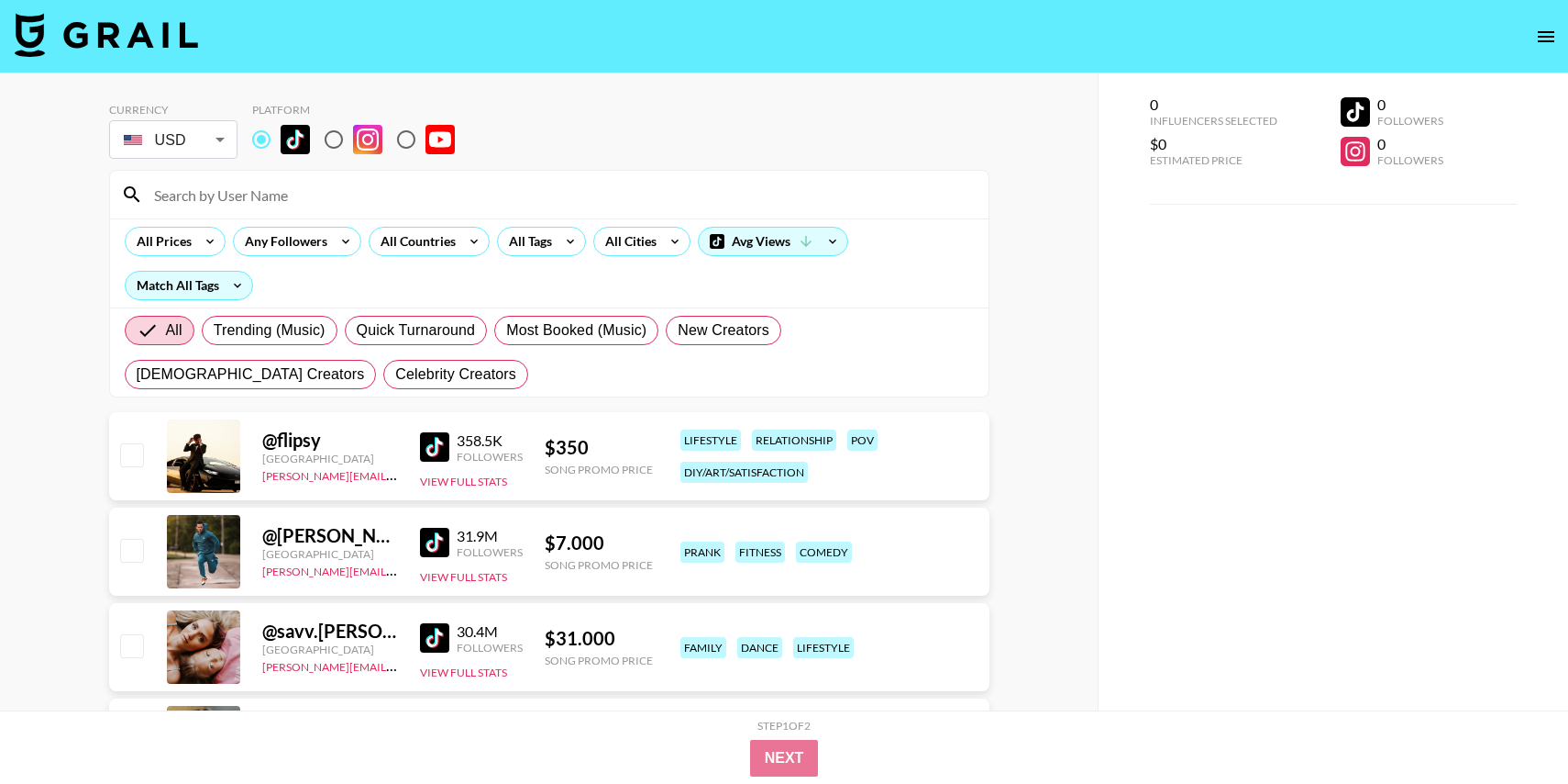
click at [338, 148] on input "radio" at bounding box center [333, 139] width 39 height 39
radio input "true"
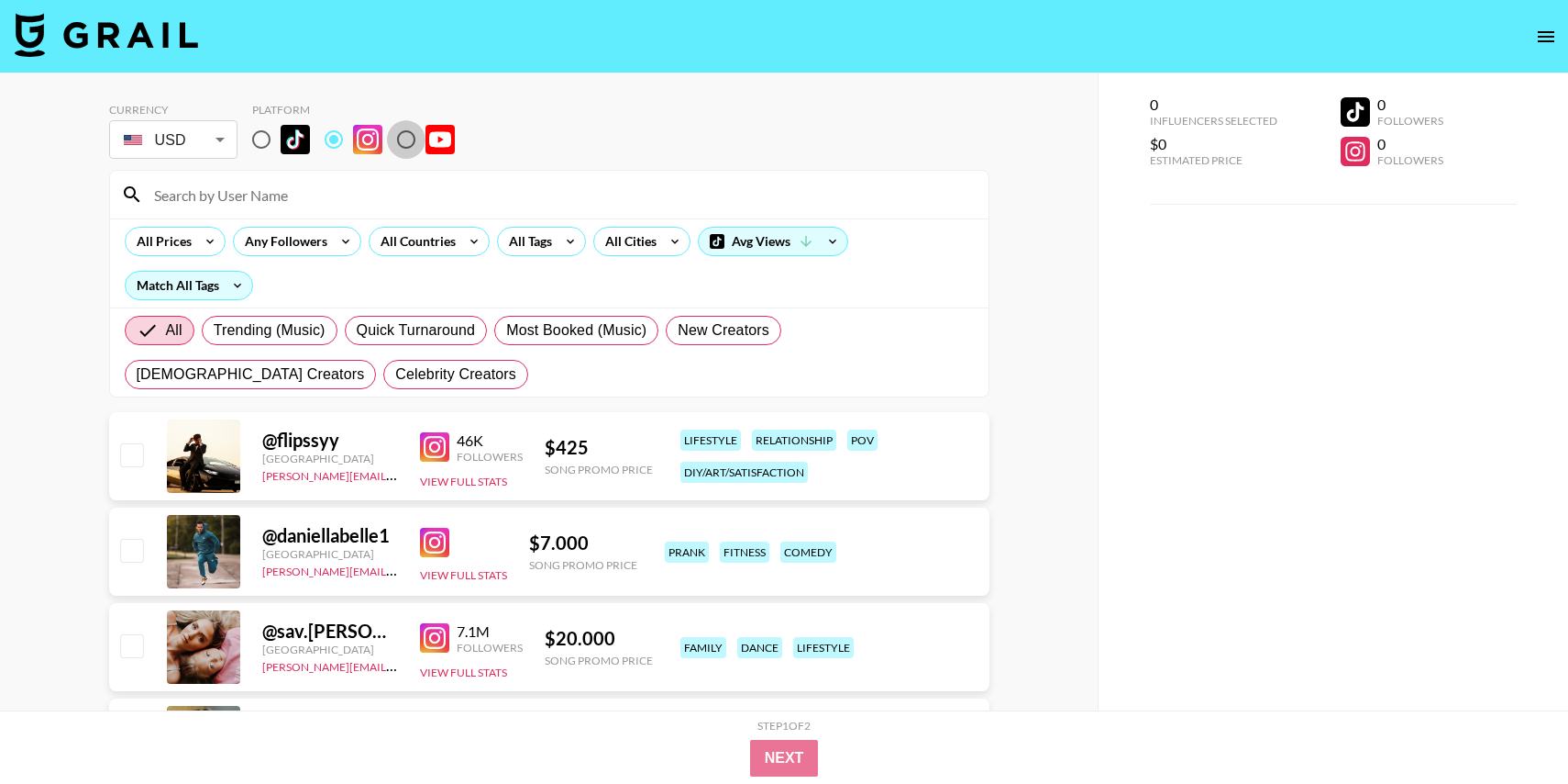
click at [411, 141] on input "radio" at bounding box center [406, 139] width 39 height 39
radio input "true"
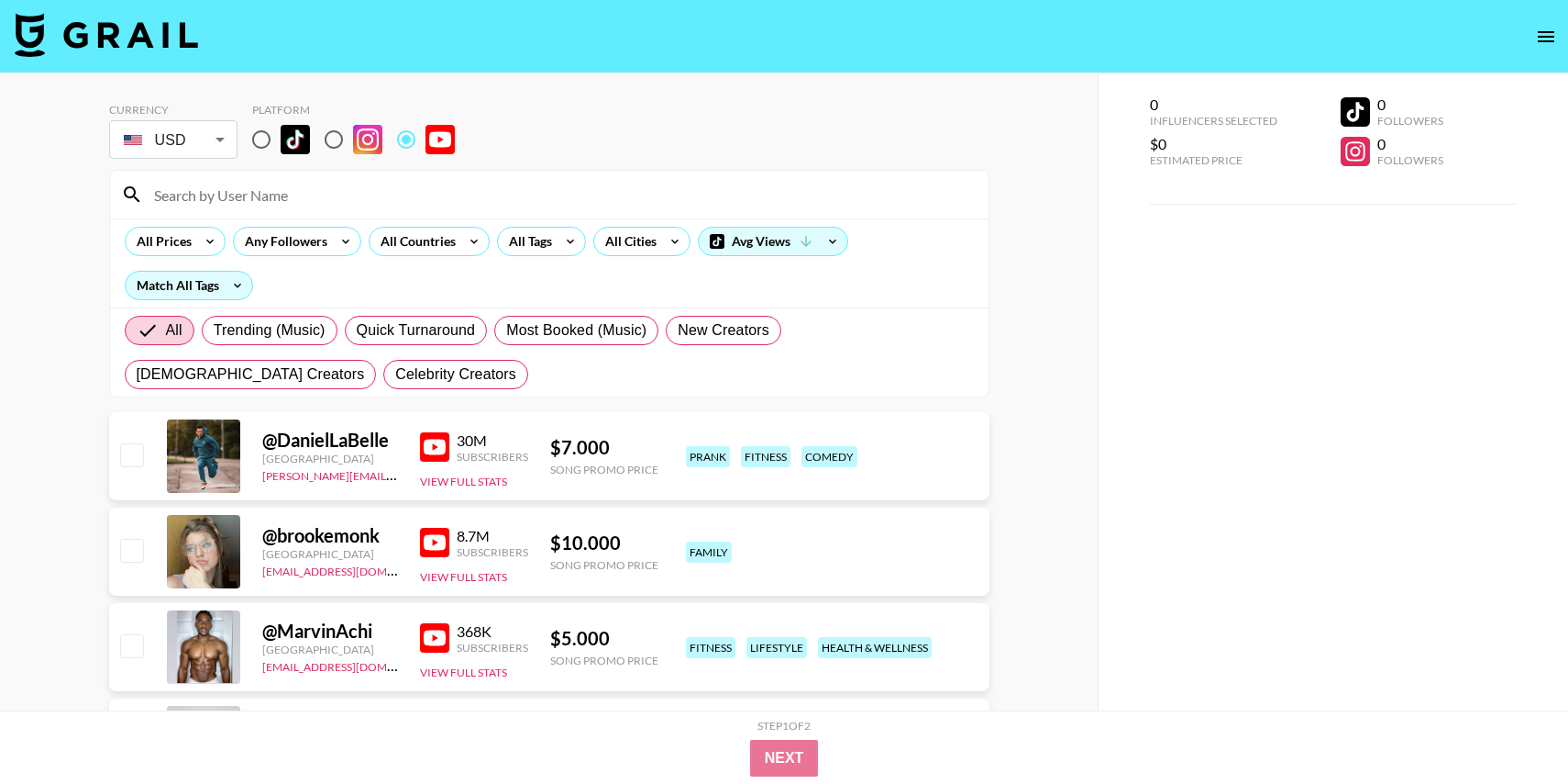
click at [260, 138] on input "radio" at bounding box center [261, 139] width 39 height 39
radio input "true"
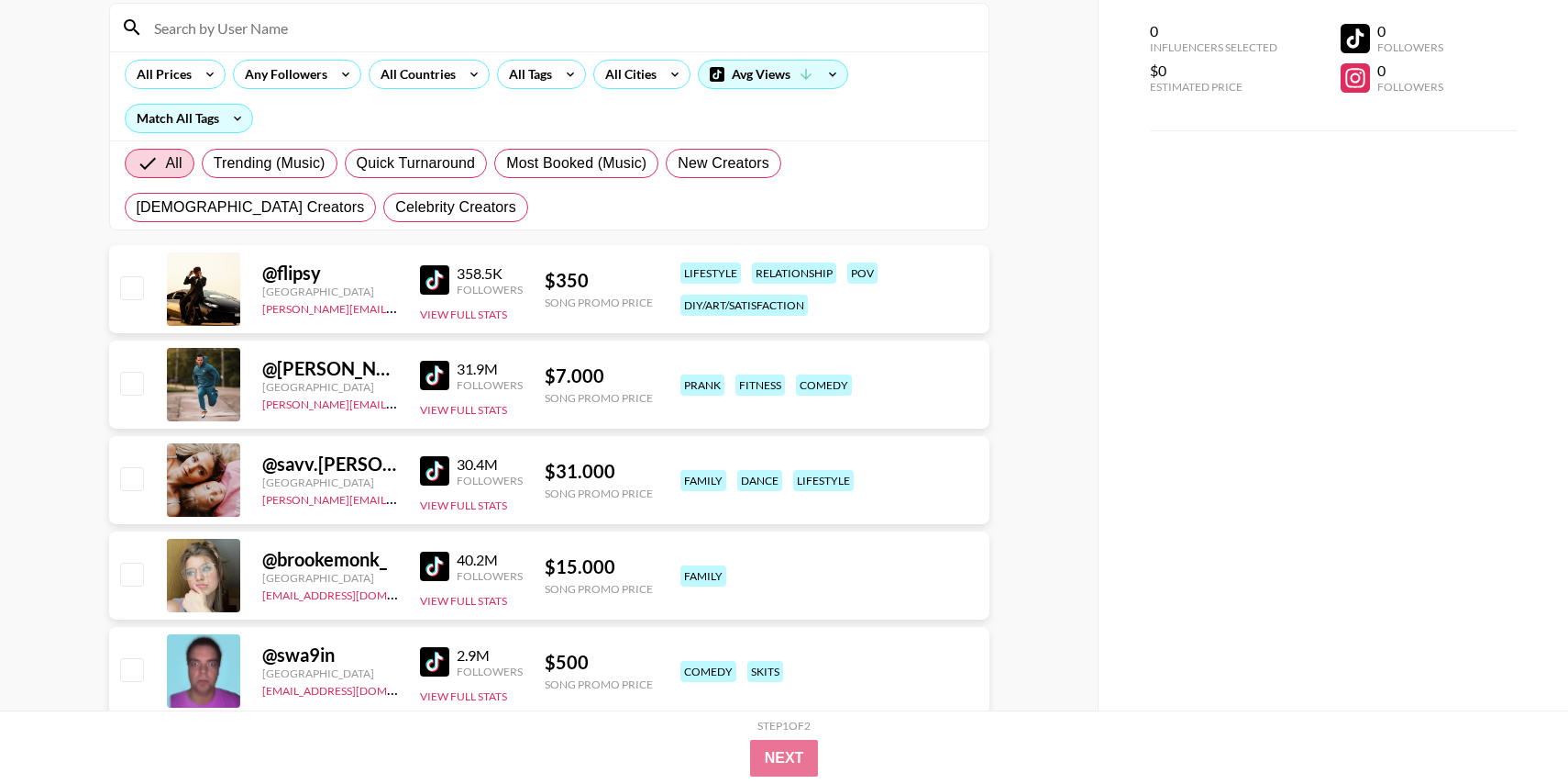
scroll to position [421, 0]
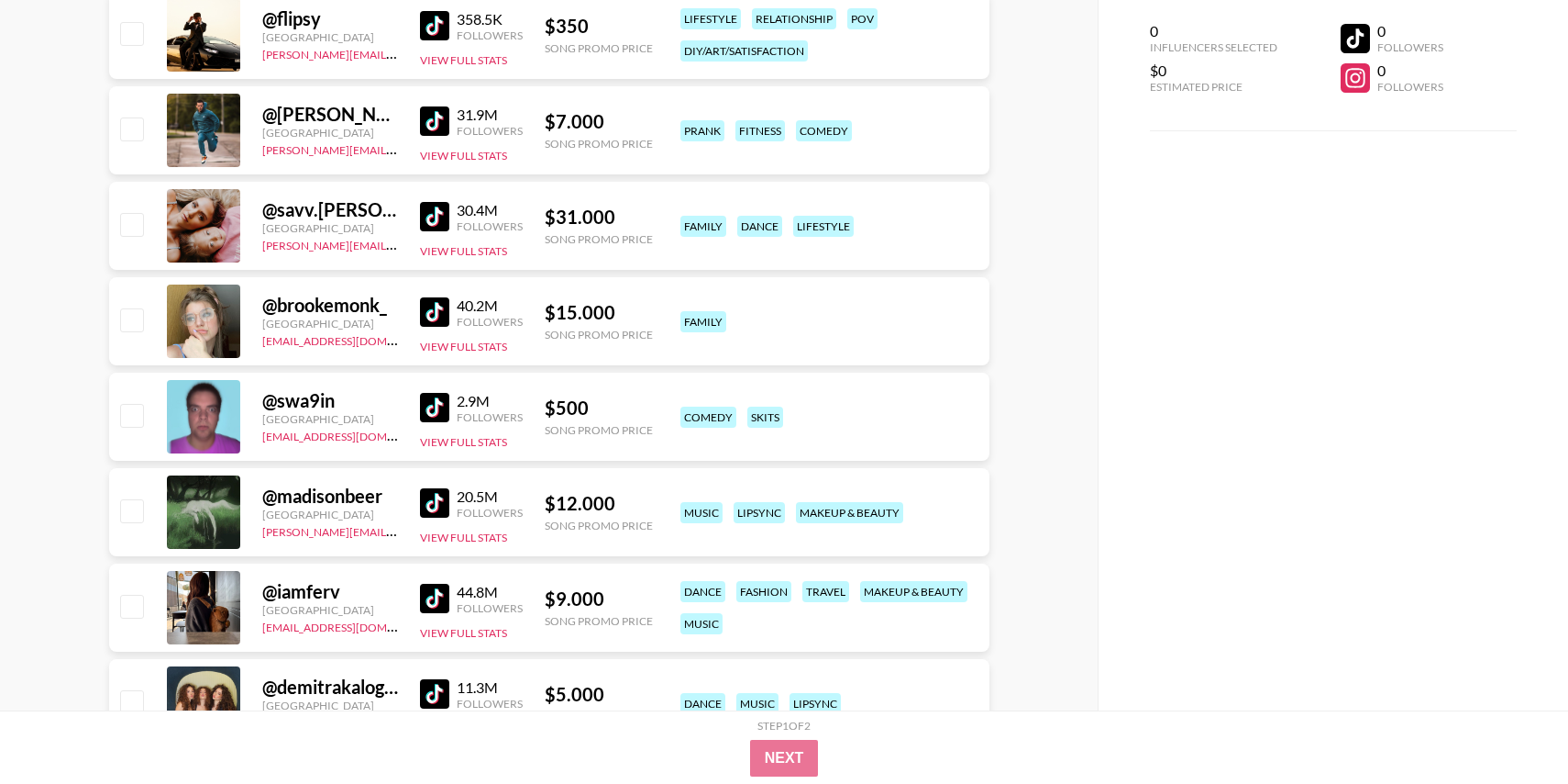
click at [135, 137] on input "checkbox" at bounding box center [131, 128] width 22 height 22
checkbox input "true"
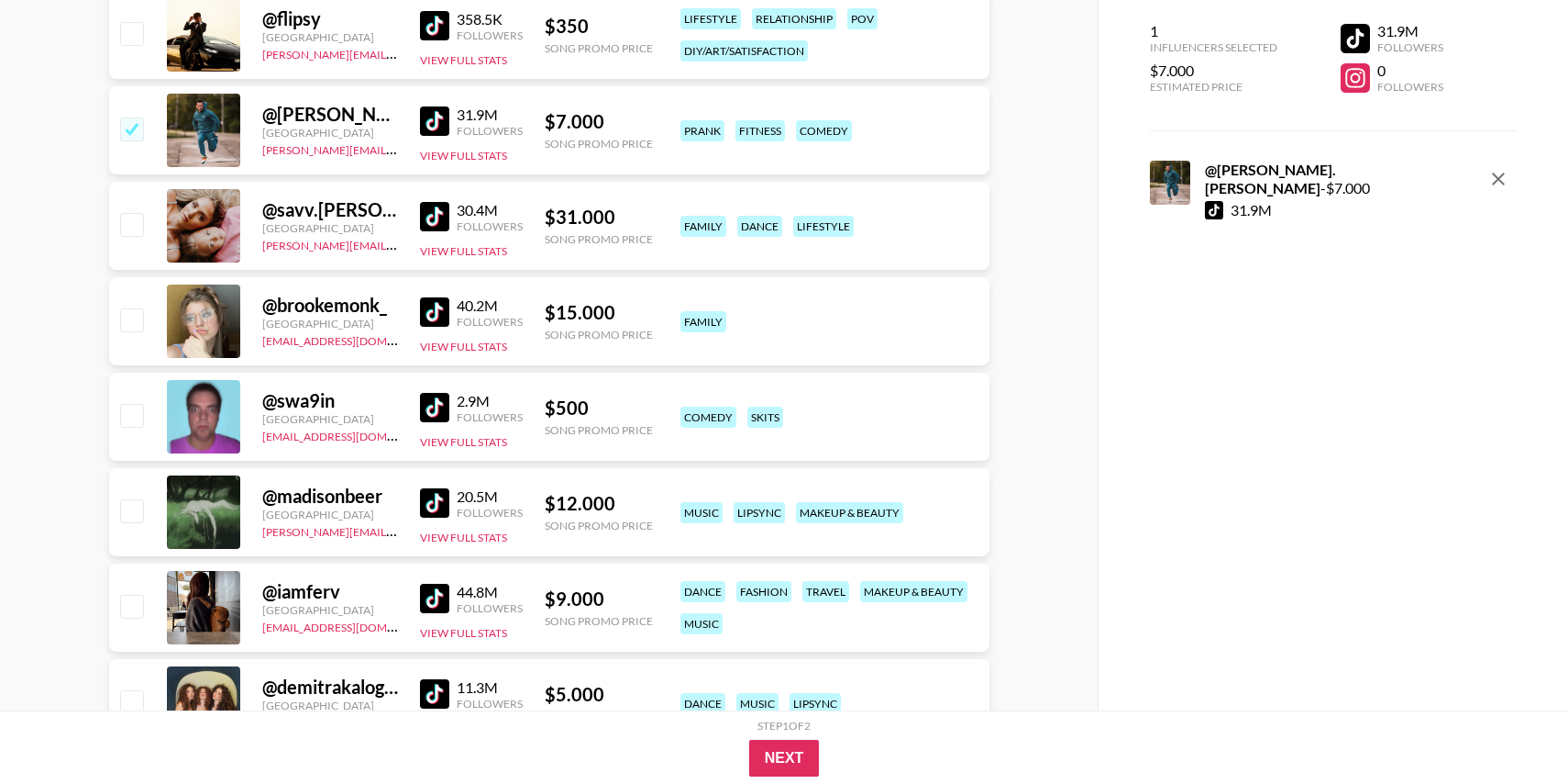
click at [131, 220] on input "checkbox" at bounding box center [131, 223] width 22 height 22
checkbox input "true"
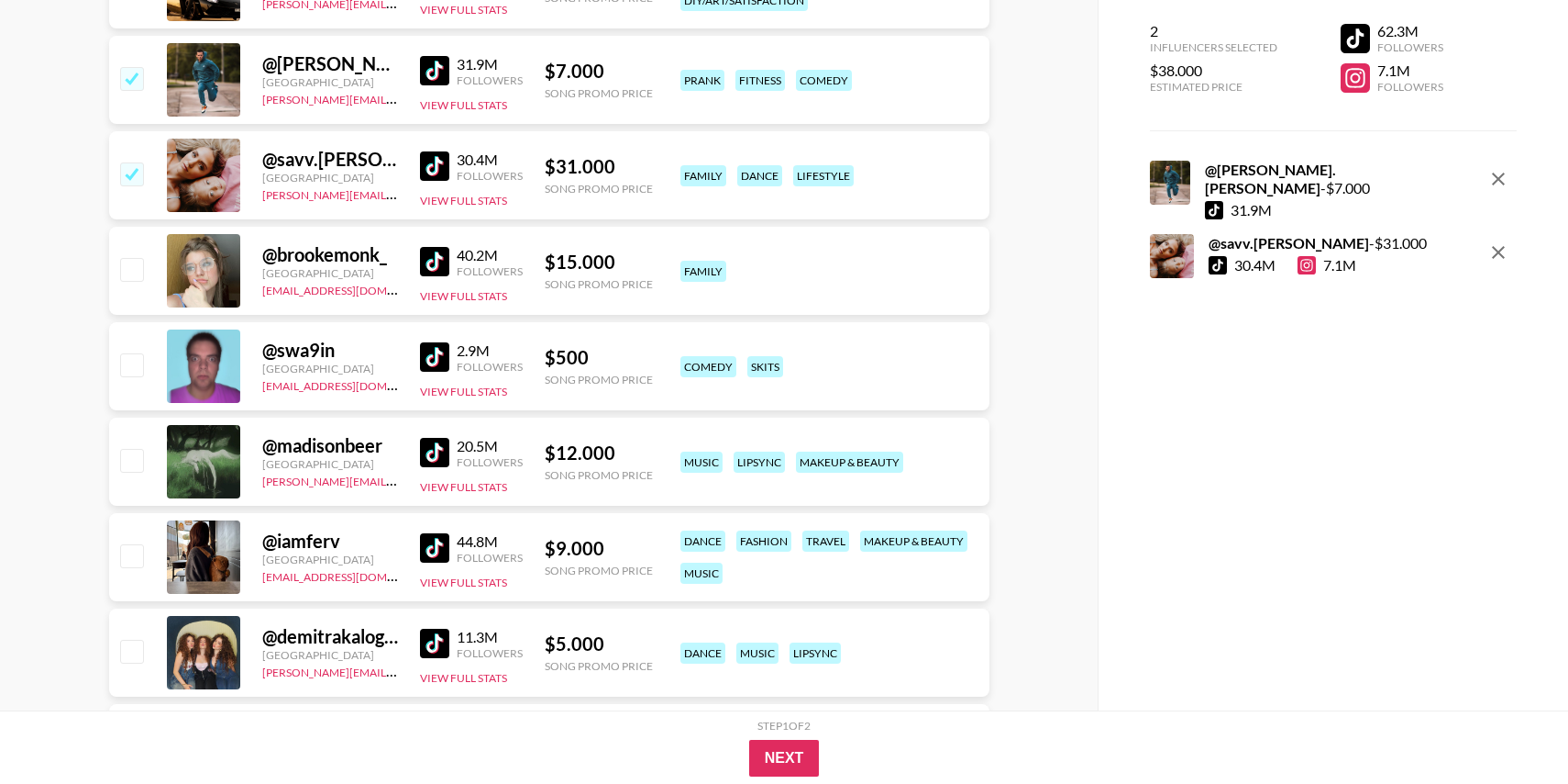
scroll to position [482, 0]
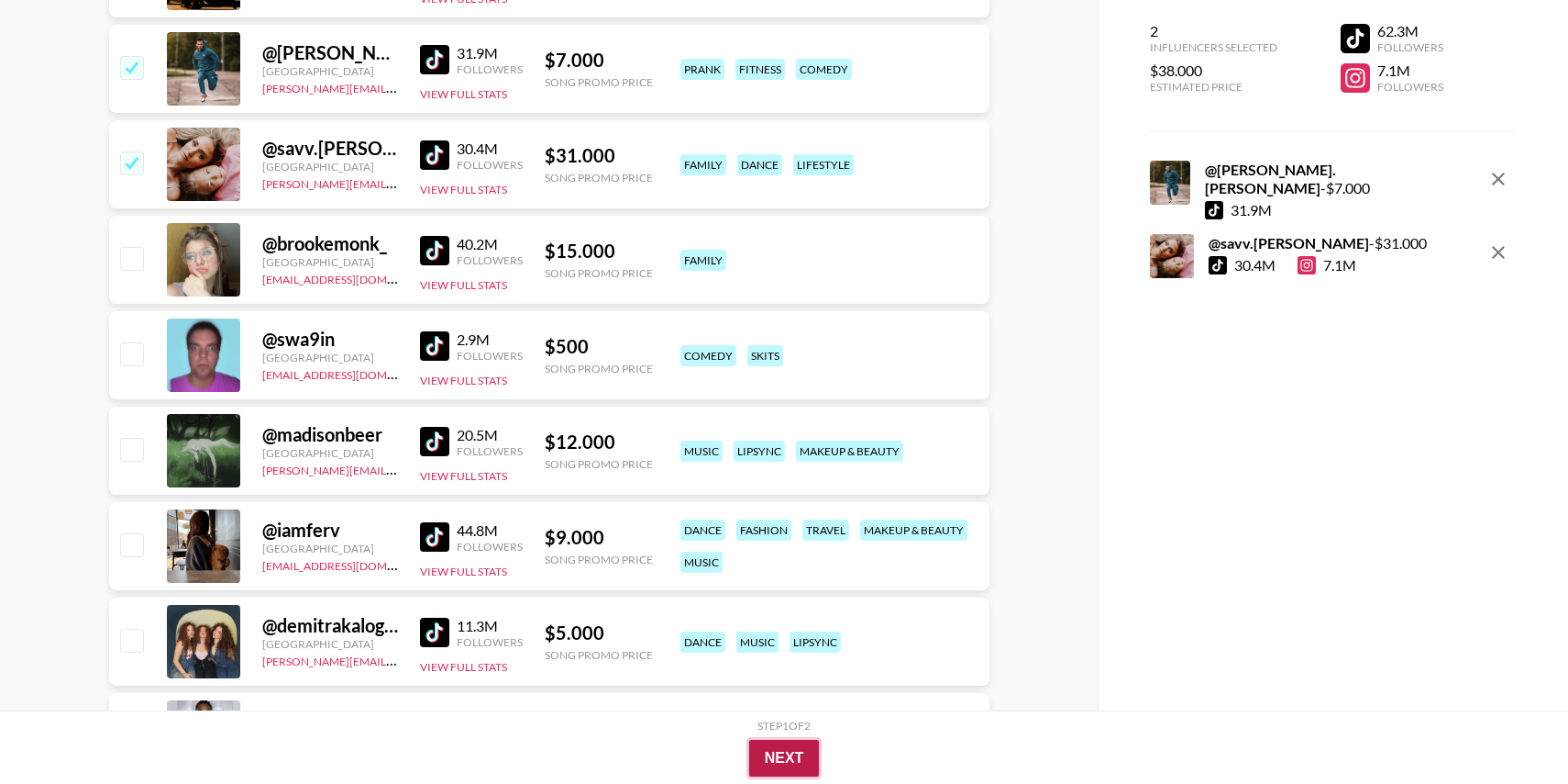
click at [796, 750] on button "Next" at bounding box center [784, 757] width 70 height 37
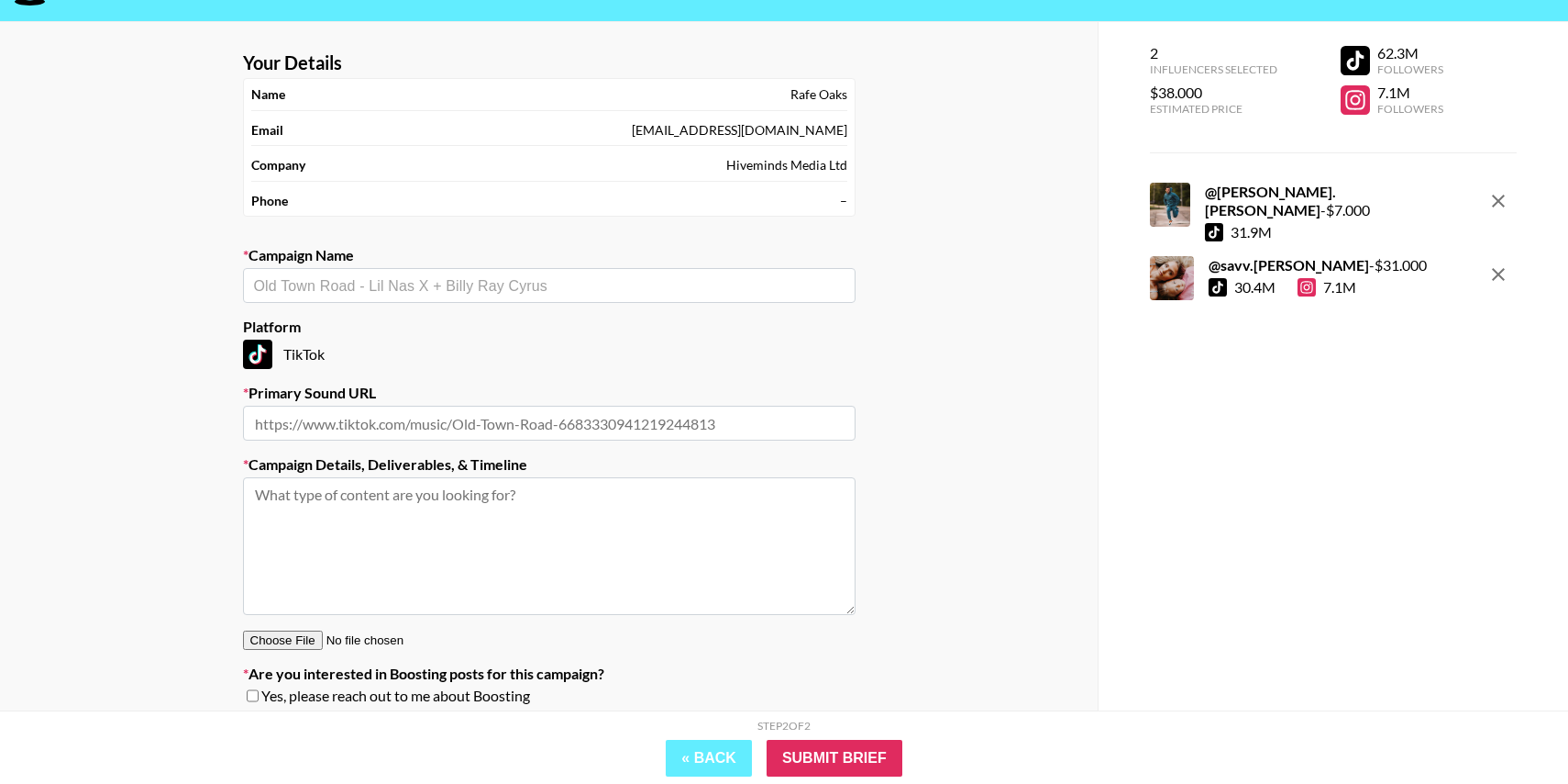
scroll to position [99, 0]
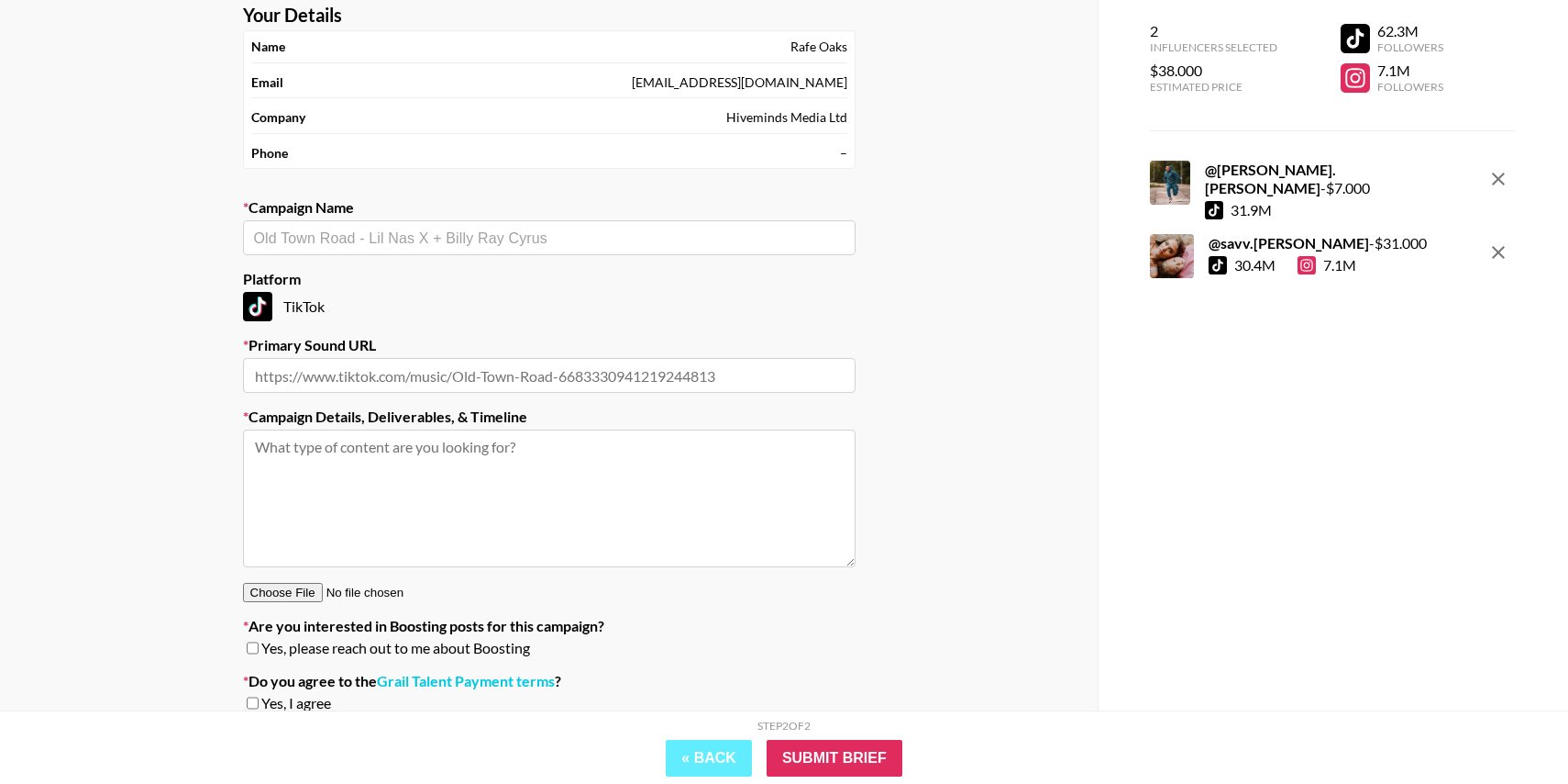
click at [769, 673] on label "Do you agree to the Grail Talent Payment terms ?" at bounding box center [549, 681] width 613 height 18
click at [1084, 93] on div "Your Details Name [PERSON_NAME] Email [EMAIL_ADDRESS][DOMAIN_NAME] Company Hive…" at bounding box center [548, 379] width 1098 height 811
drag, startPoint x: 1084, startPoint y: 93, endPoint x: 917, endPoint y: 181, distance: 188.8
click at [919, 170] on div "Your Details Name [PERSON_NAME] Email [EMAIL_ADDRESS][DOMAIN_NAME] Company Hive…" at bounding box center [548, 379] width 1098 height 811
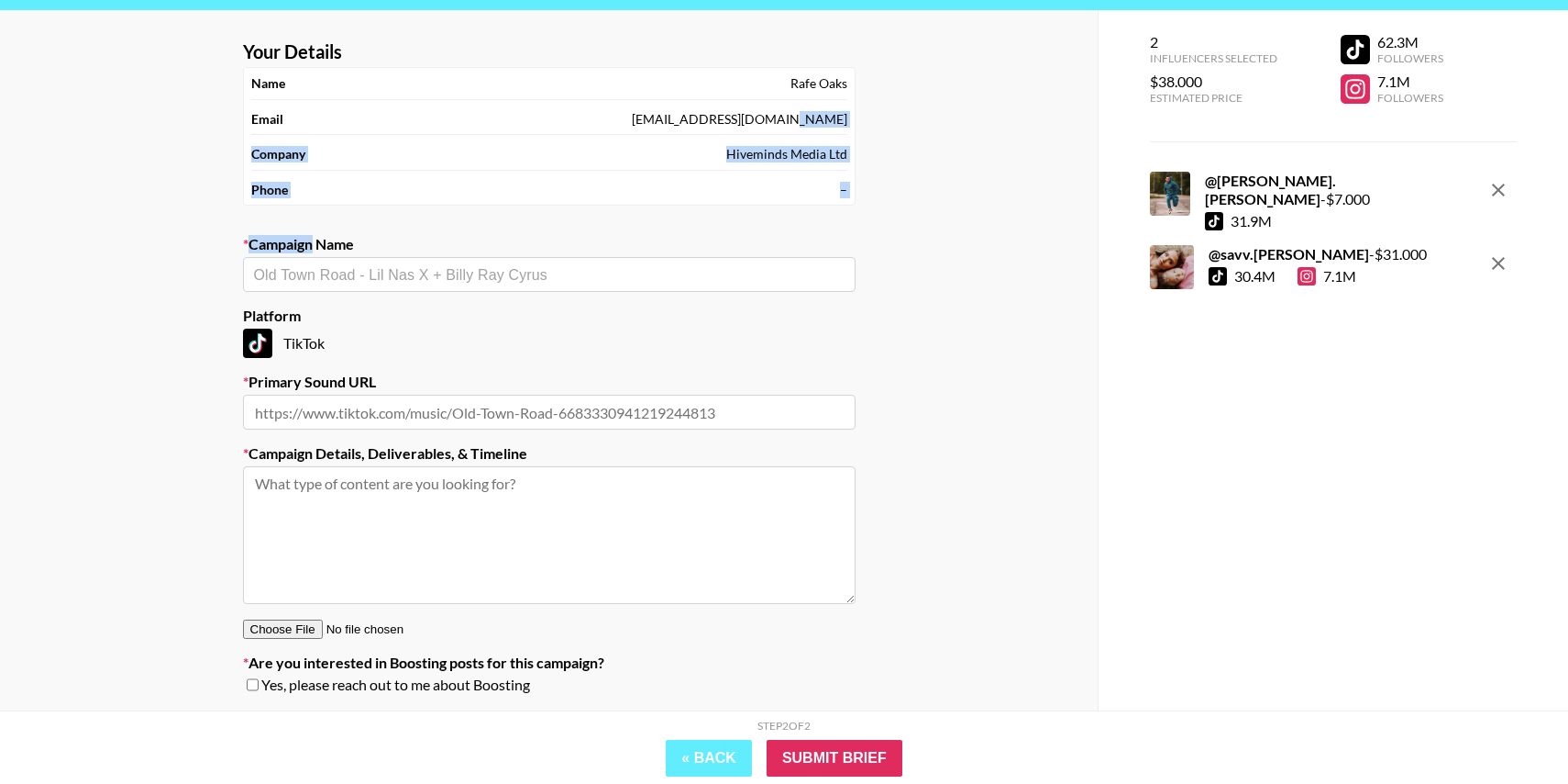
scroll to position [59, 0]
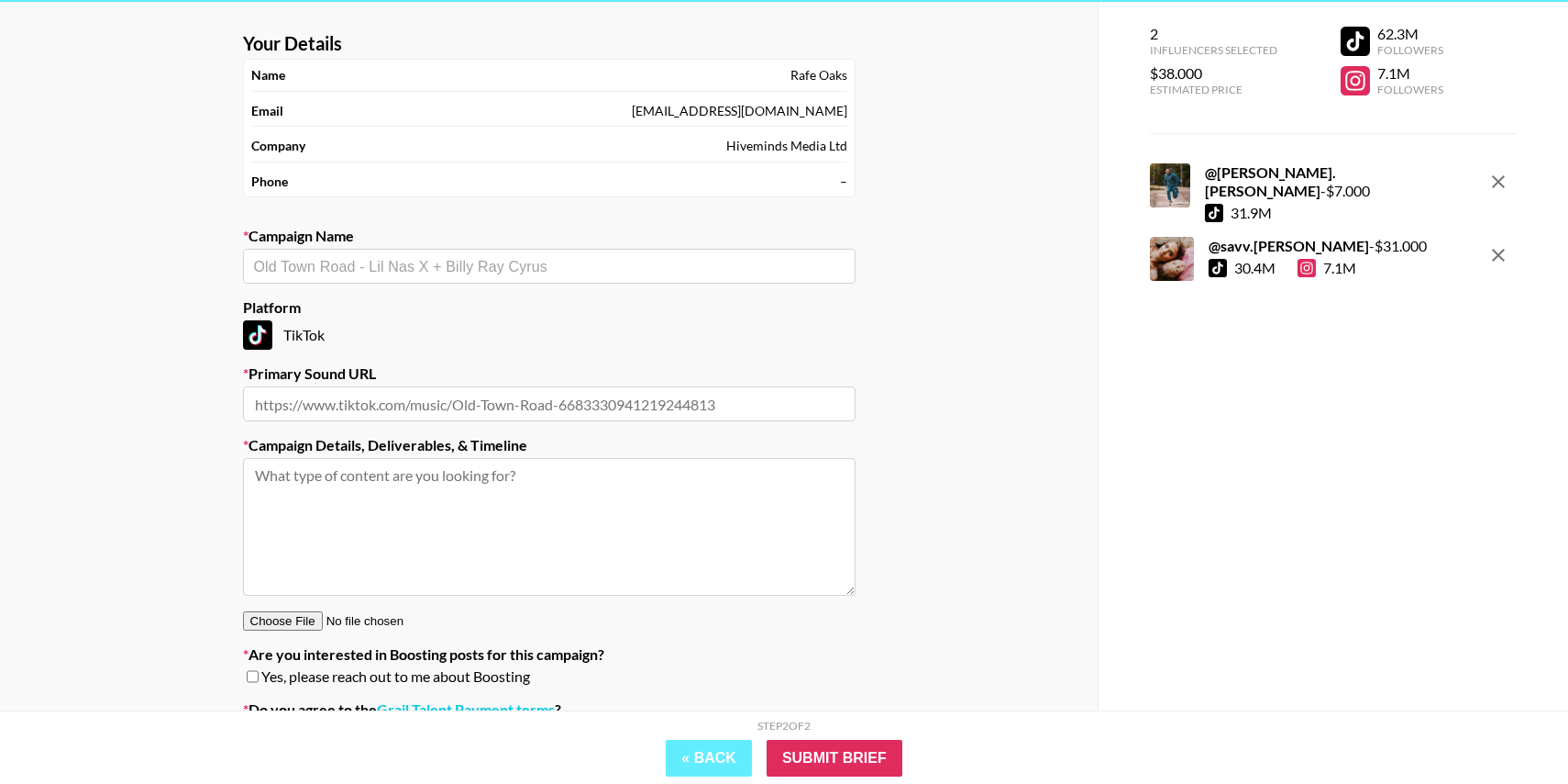
click at [41, 474] on div "Your Details Name [PERSON_NAME] Email [EMAIL_ADDRESS][DOMAIN_NAME] Company Hive…" at bounding box center [548, 408] width 1098 height 811
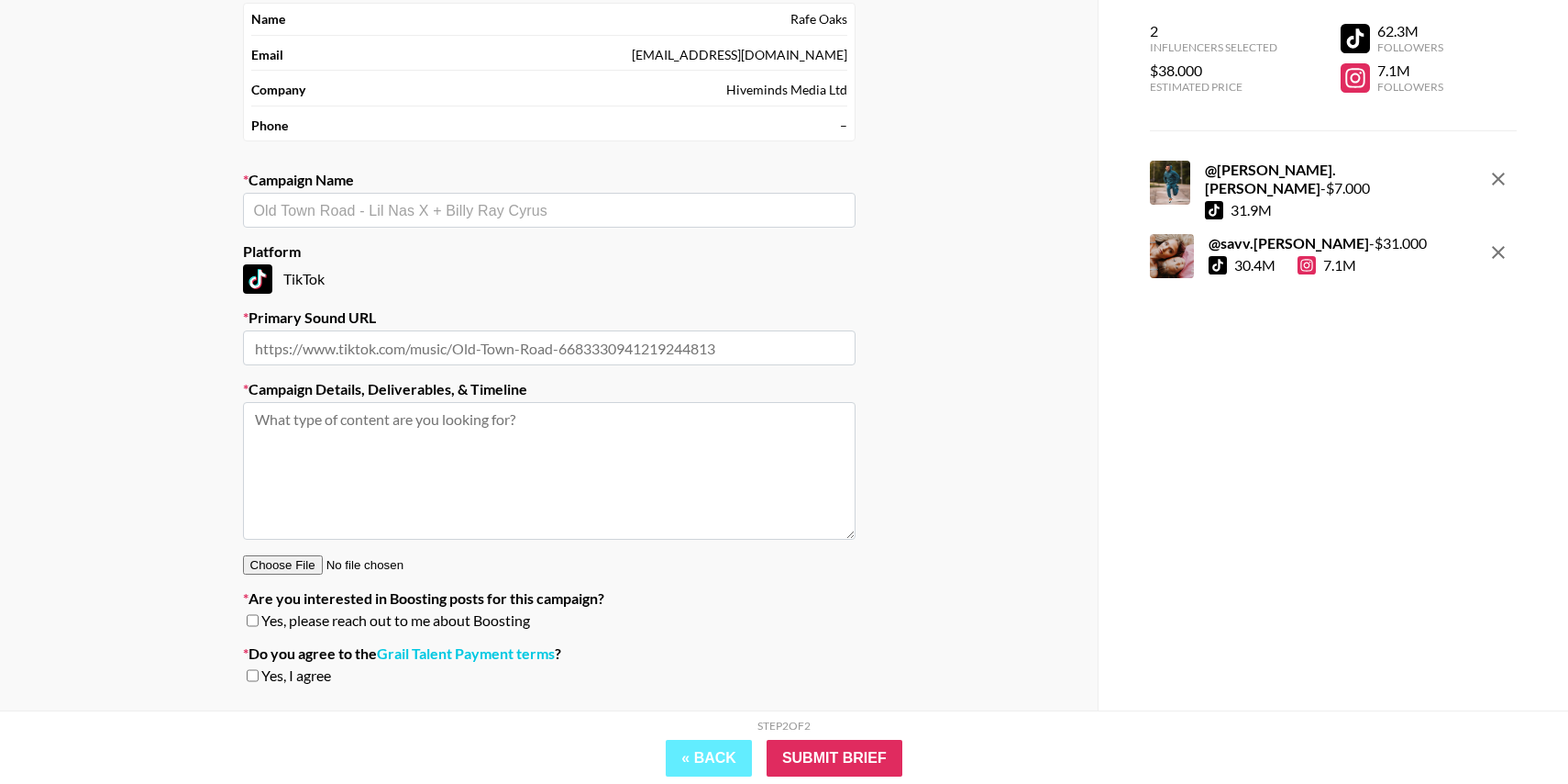
scroll to position [175, 0]
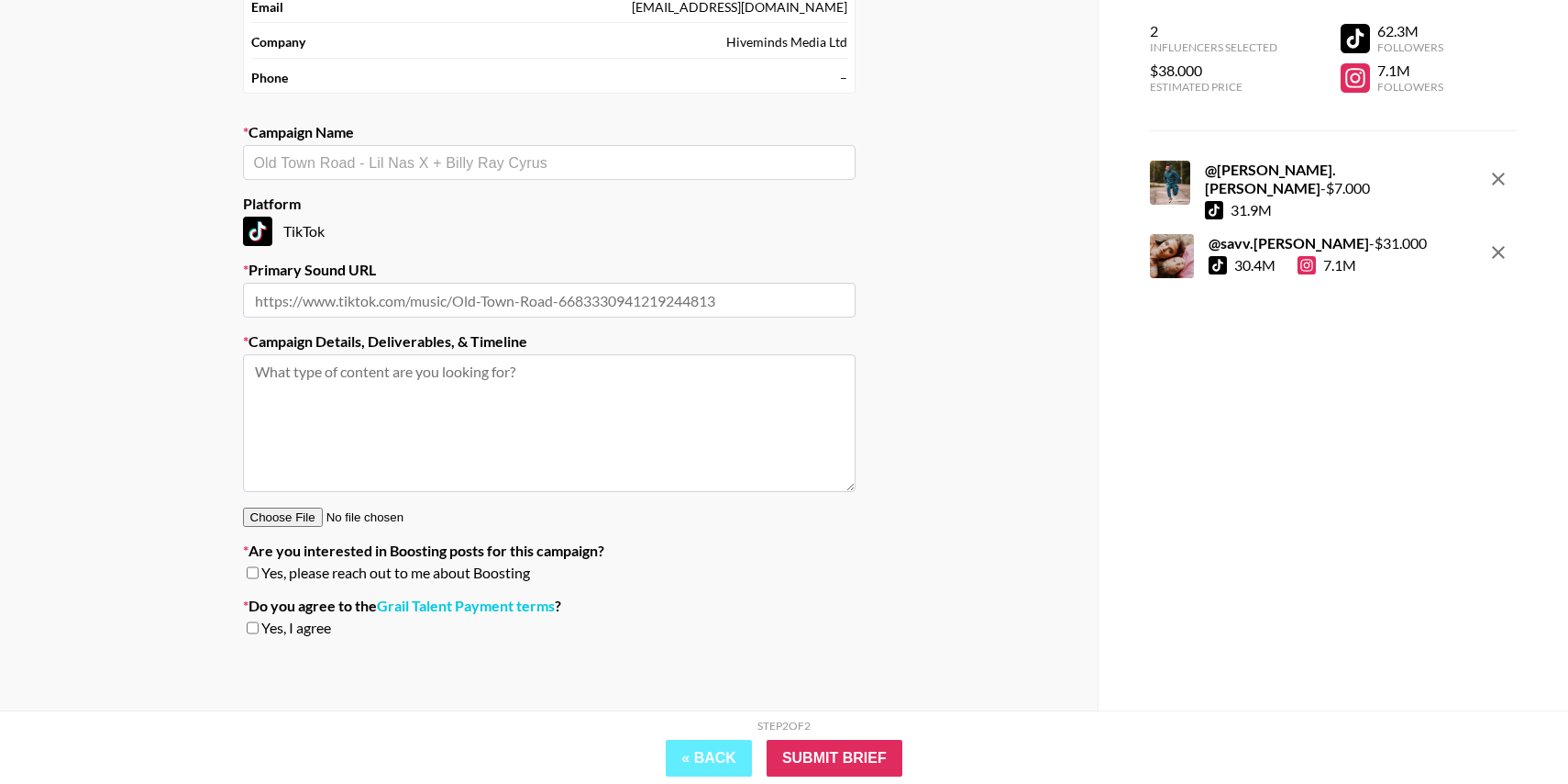
click at [670, 735] on div "Step 2 of 2 View Summary" at bounding box center [784, 728] width 1026 height 21
click at [681, 748] on button "« Back" at bounding box center [708, 757] width 86 height 37
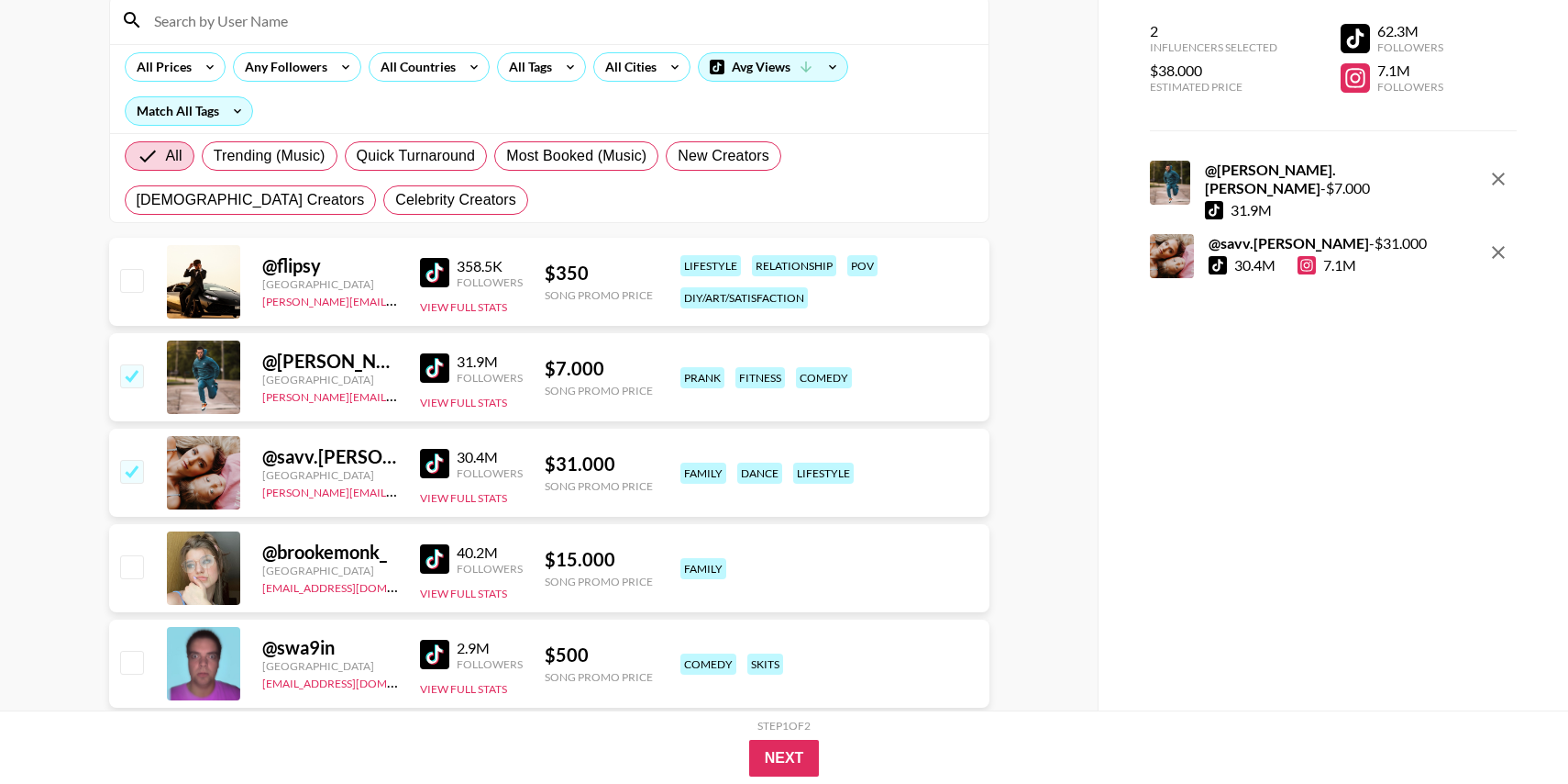
scroll to position [0, 0]
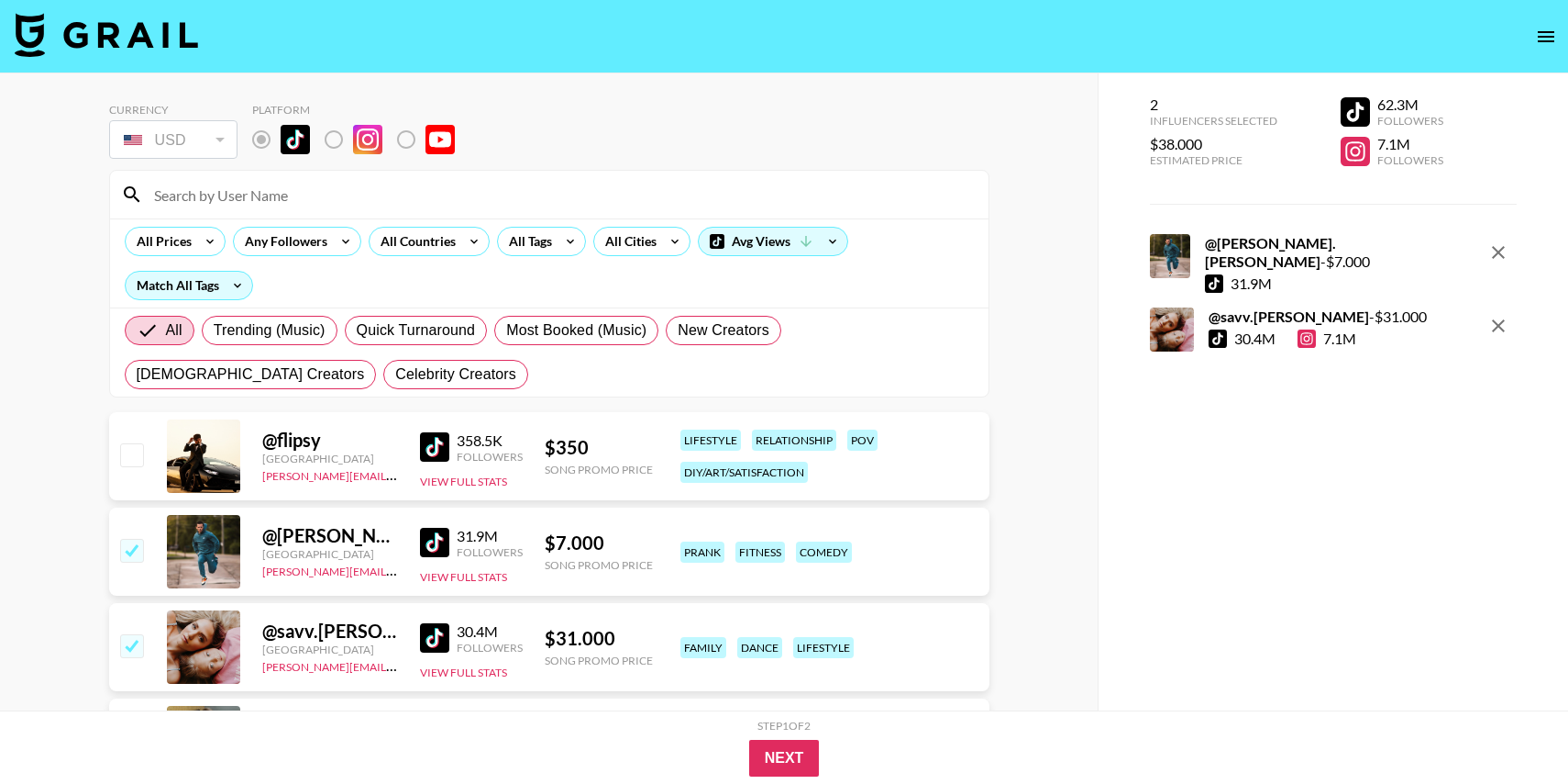
click at [132, 551] on input "checkbox" at bounding box center [131, 550] width 22 height 22
checkbox input "false"
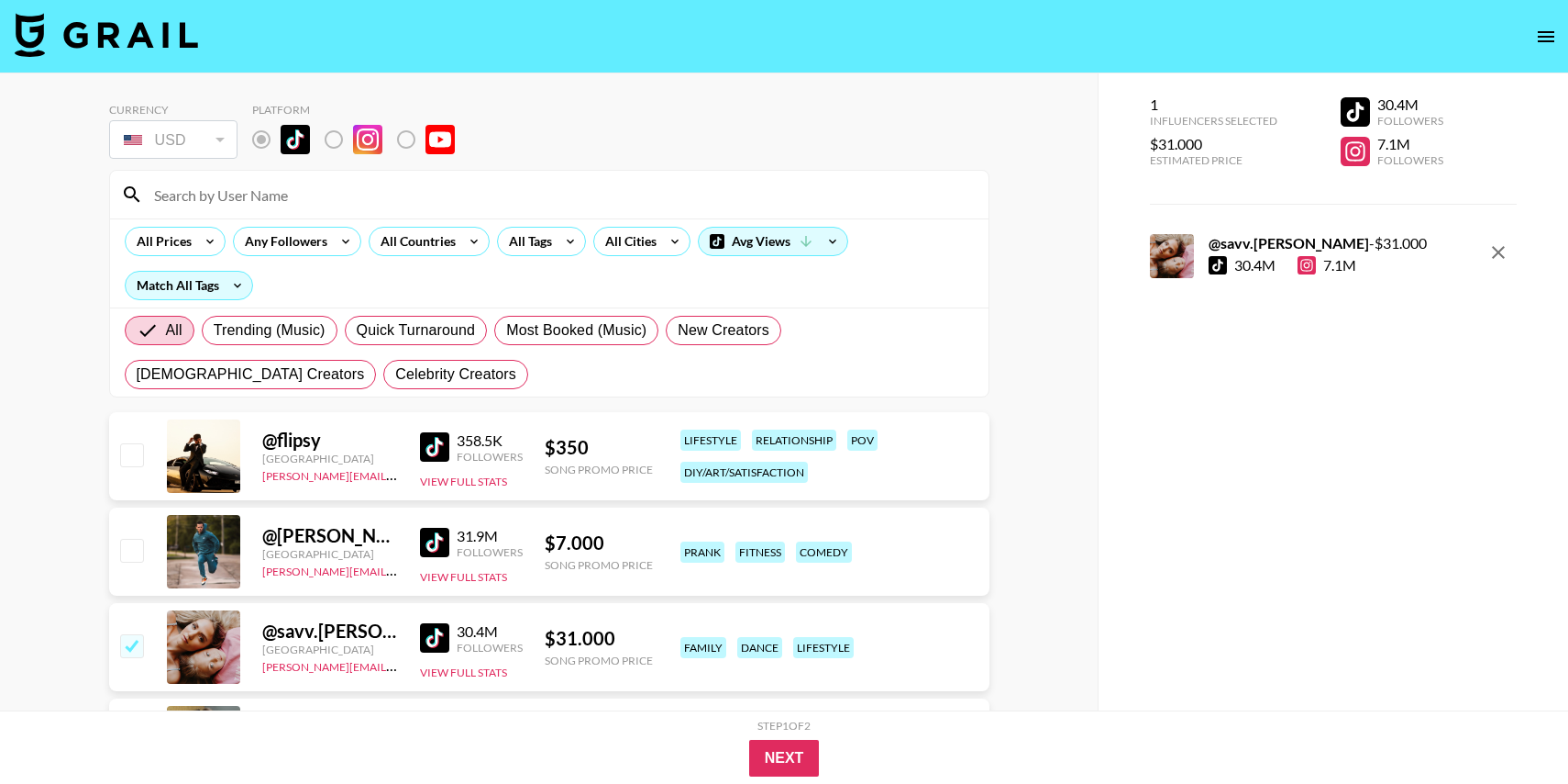
click at [134, 636] on input "checkbox" at bounding box center [131, 645] width 22 height 22
checkbox input "false"
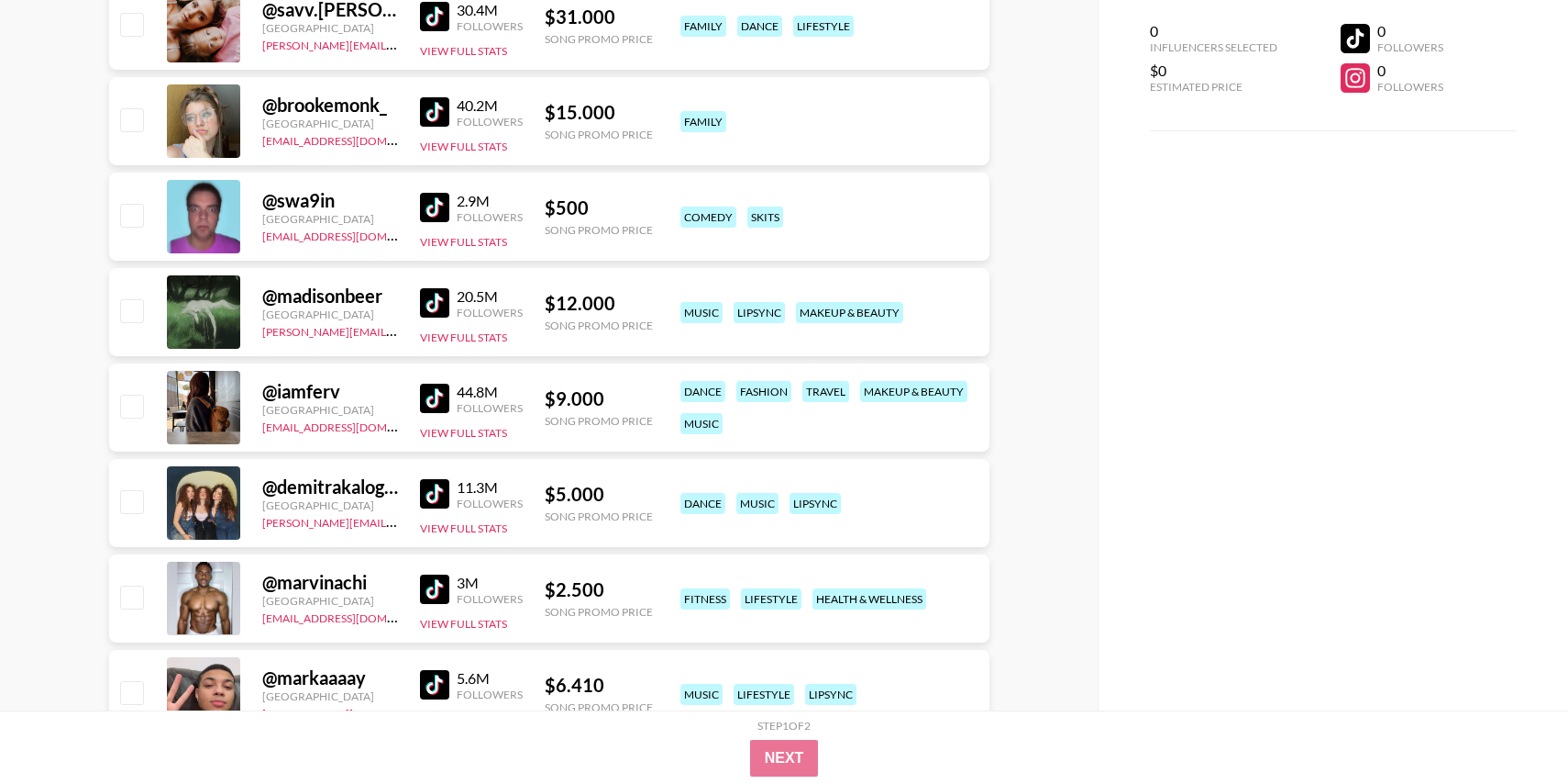
scroll to position [638, 0]
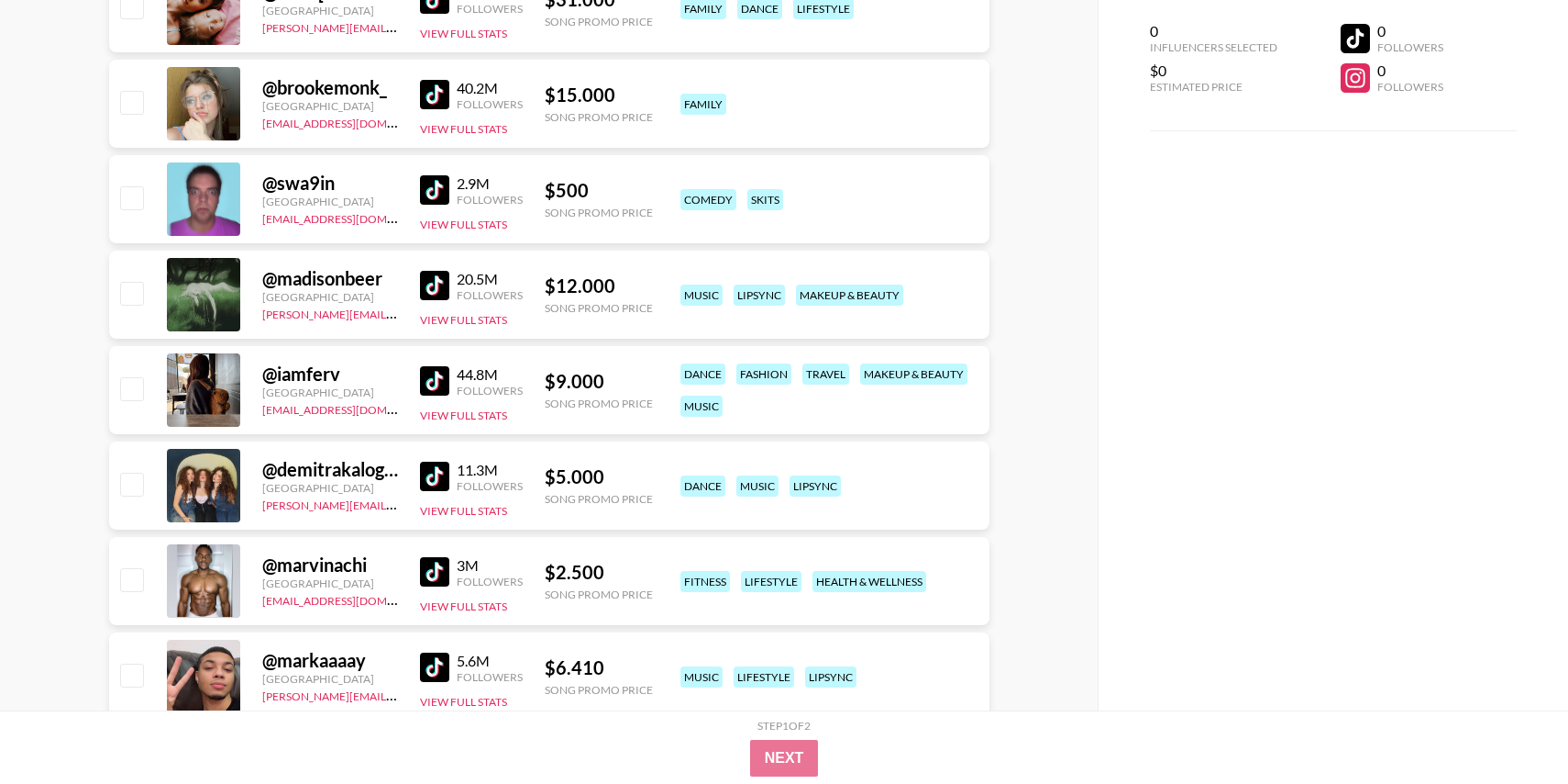
click at [134, 200] on input "checkbox" at bounding box center [131, 197] width 22 height 22
checkbox input "true"
click at [133, 293] on input "checkbox" at bounding box center [131, 293] width 22 height 22
checkbox input "true"
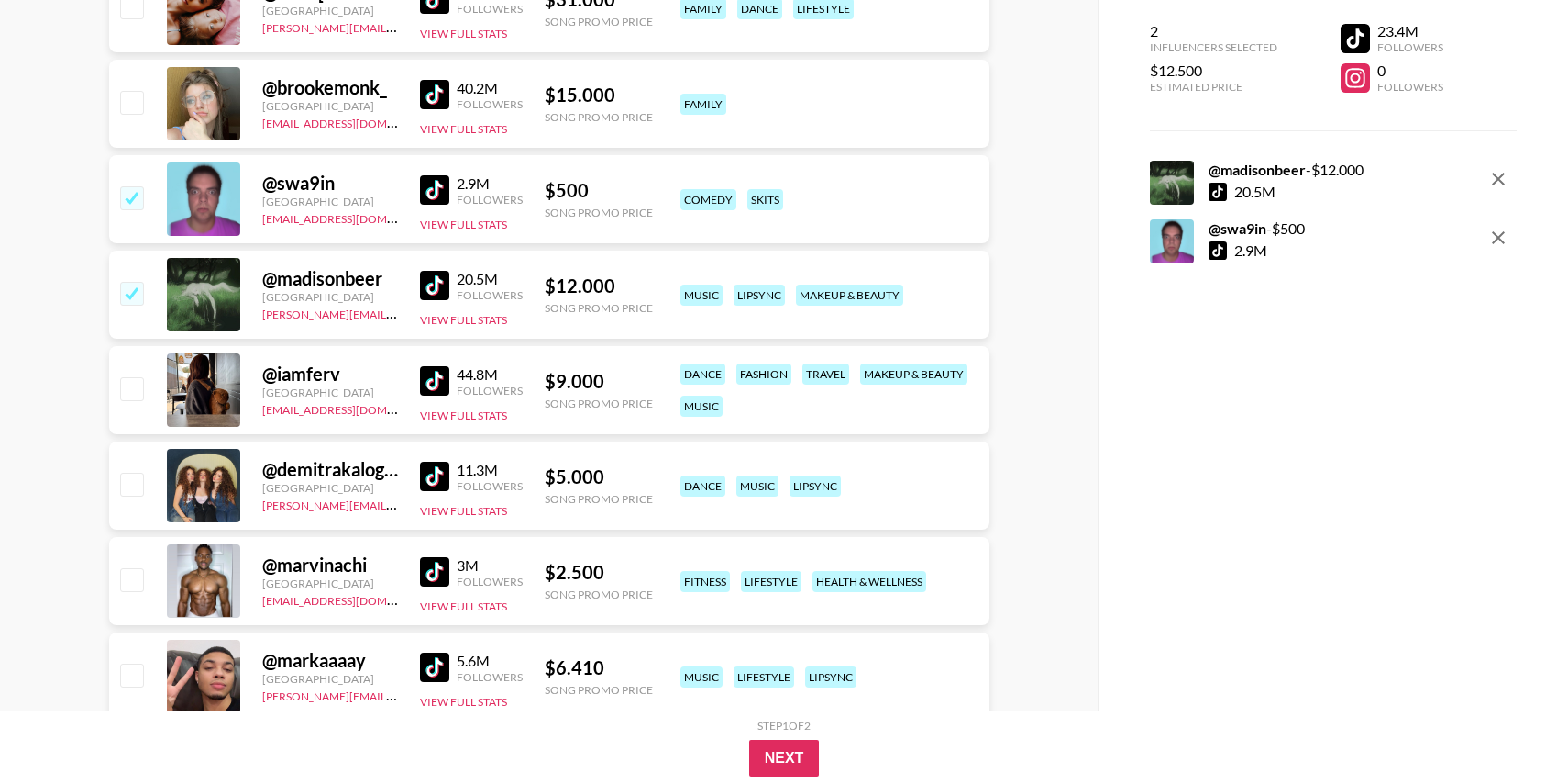
click at [138, 389] on input "checkbox" at bounding box center [131, 388] width 22 height 22
checkbox input "true"
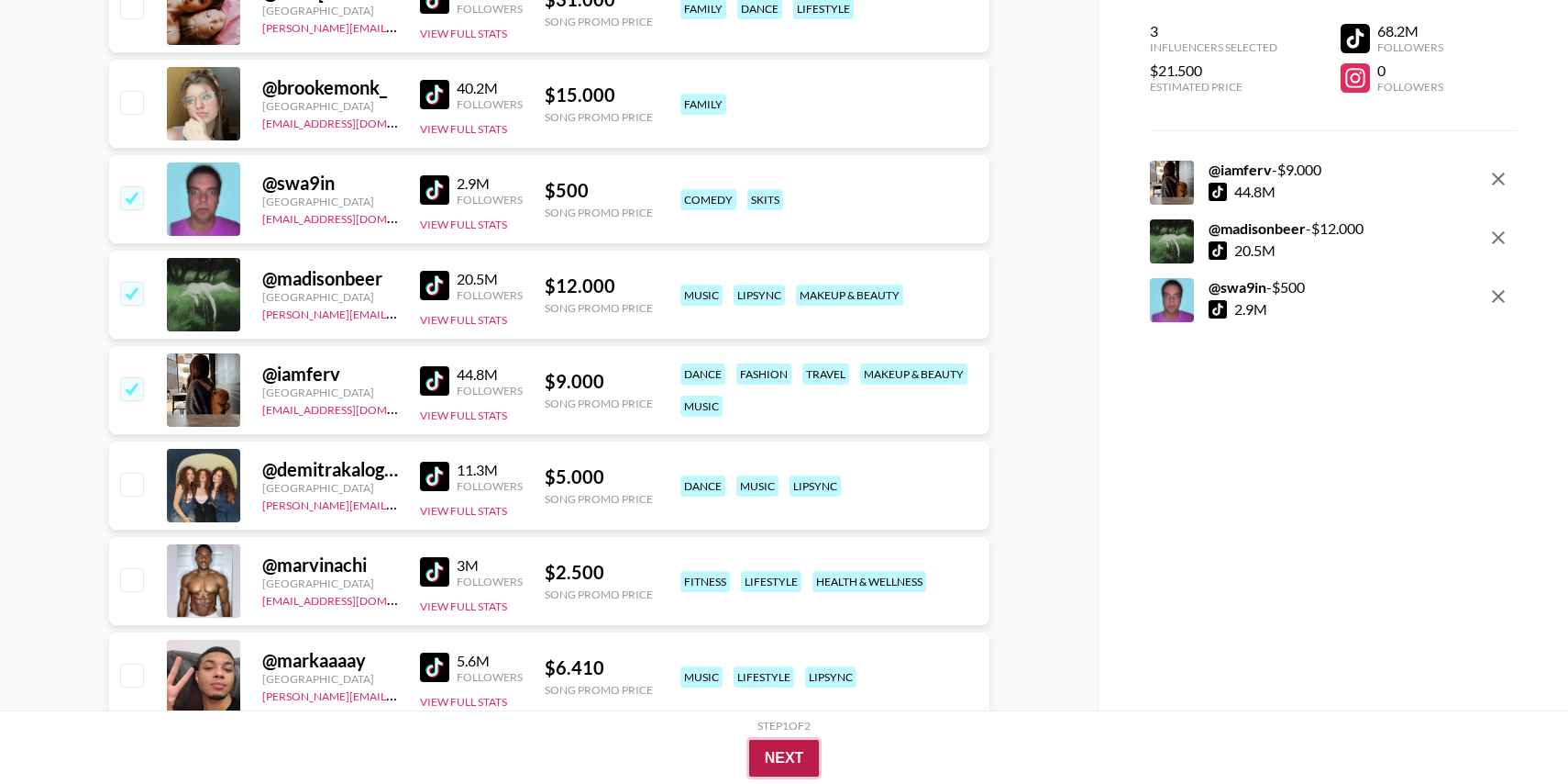
click at [797, 752] on button "Next" at bounding box center [784, 757] width 70 height 37
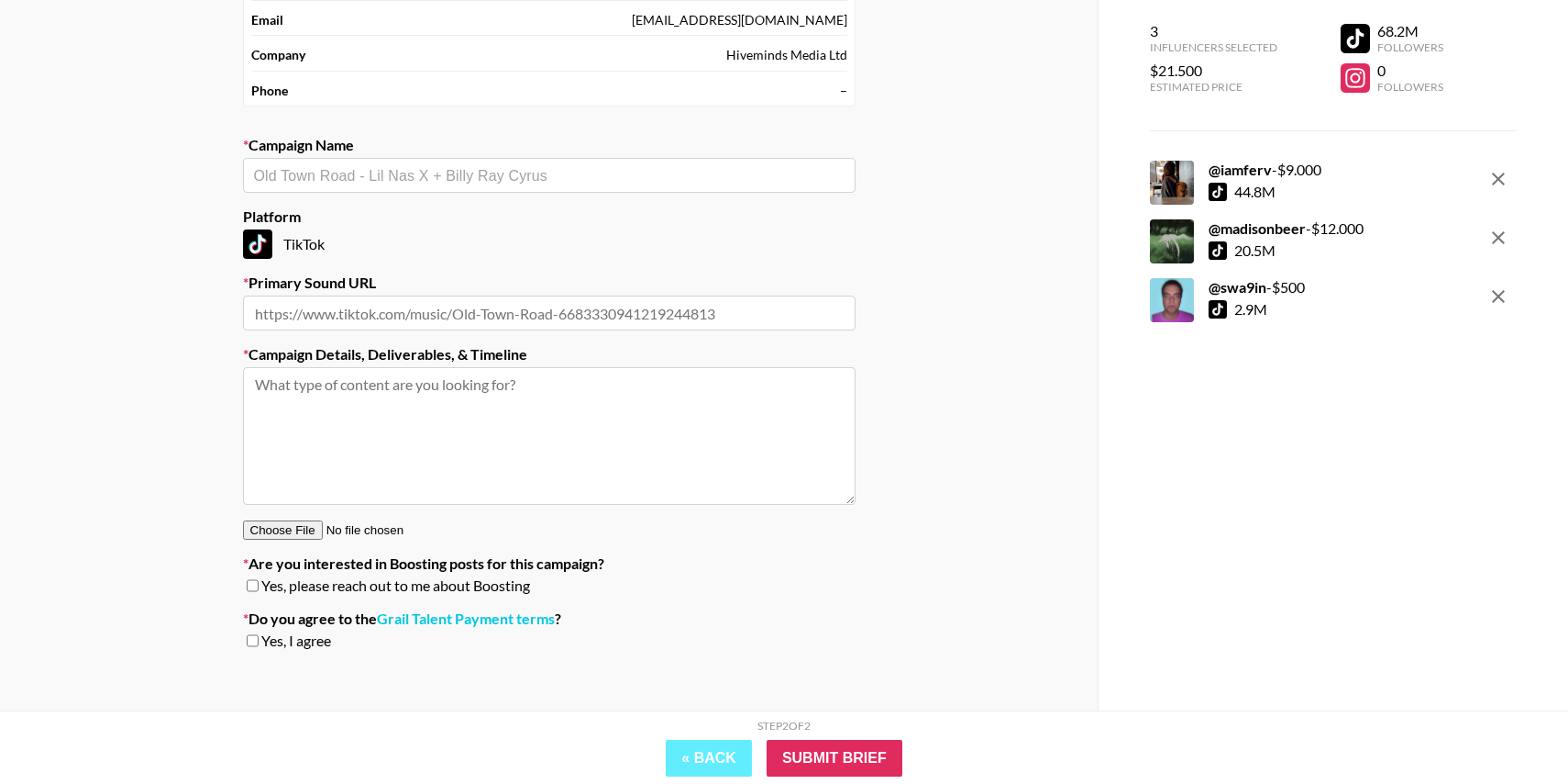
scroll to position [165, 0]
